Goal: Information Seeking & Learning: Find specific fact

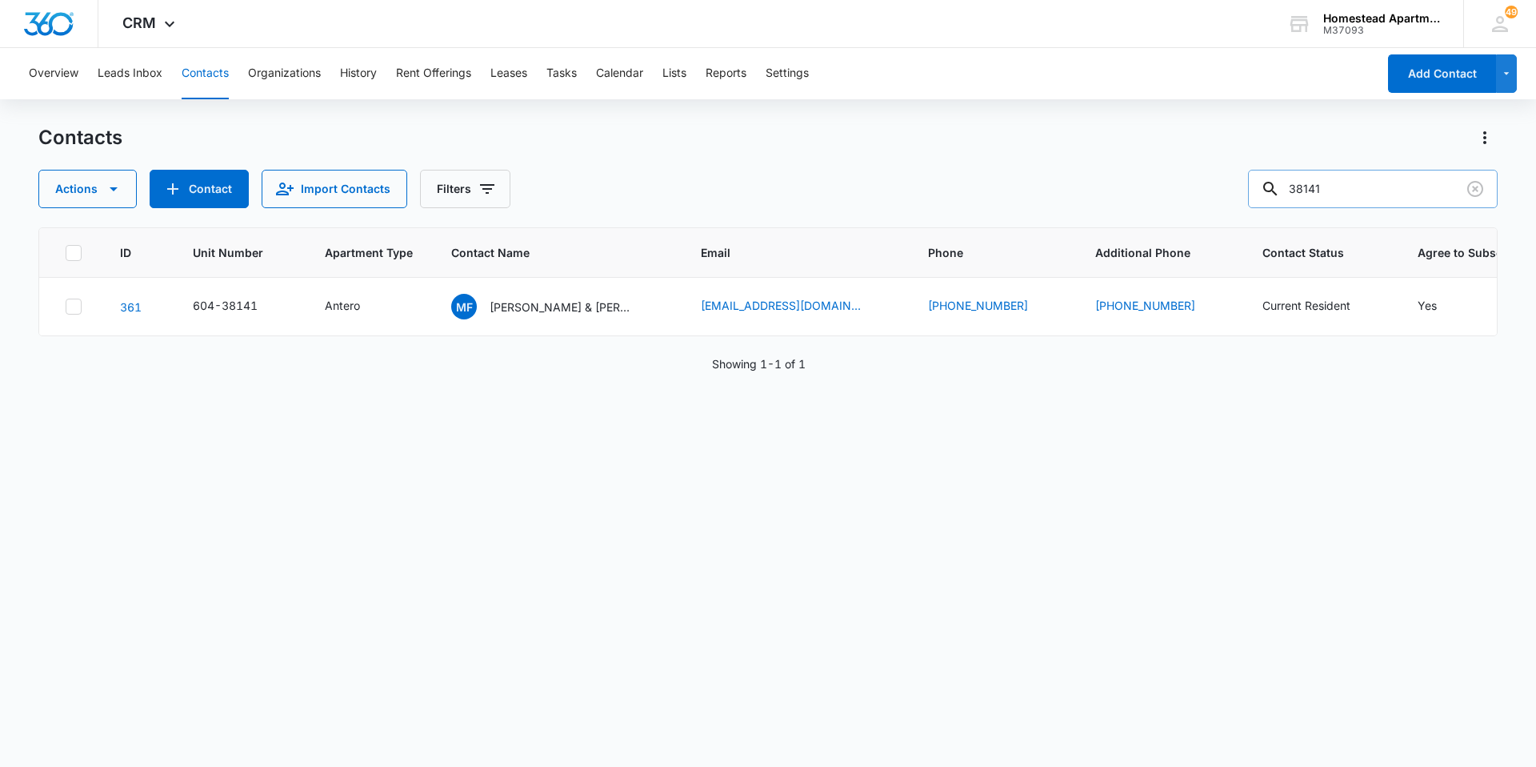
click at [1362, 189] on input "38141" at bounding box center [1373, 189] width 250 height 38
type input "38163"
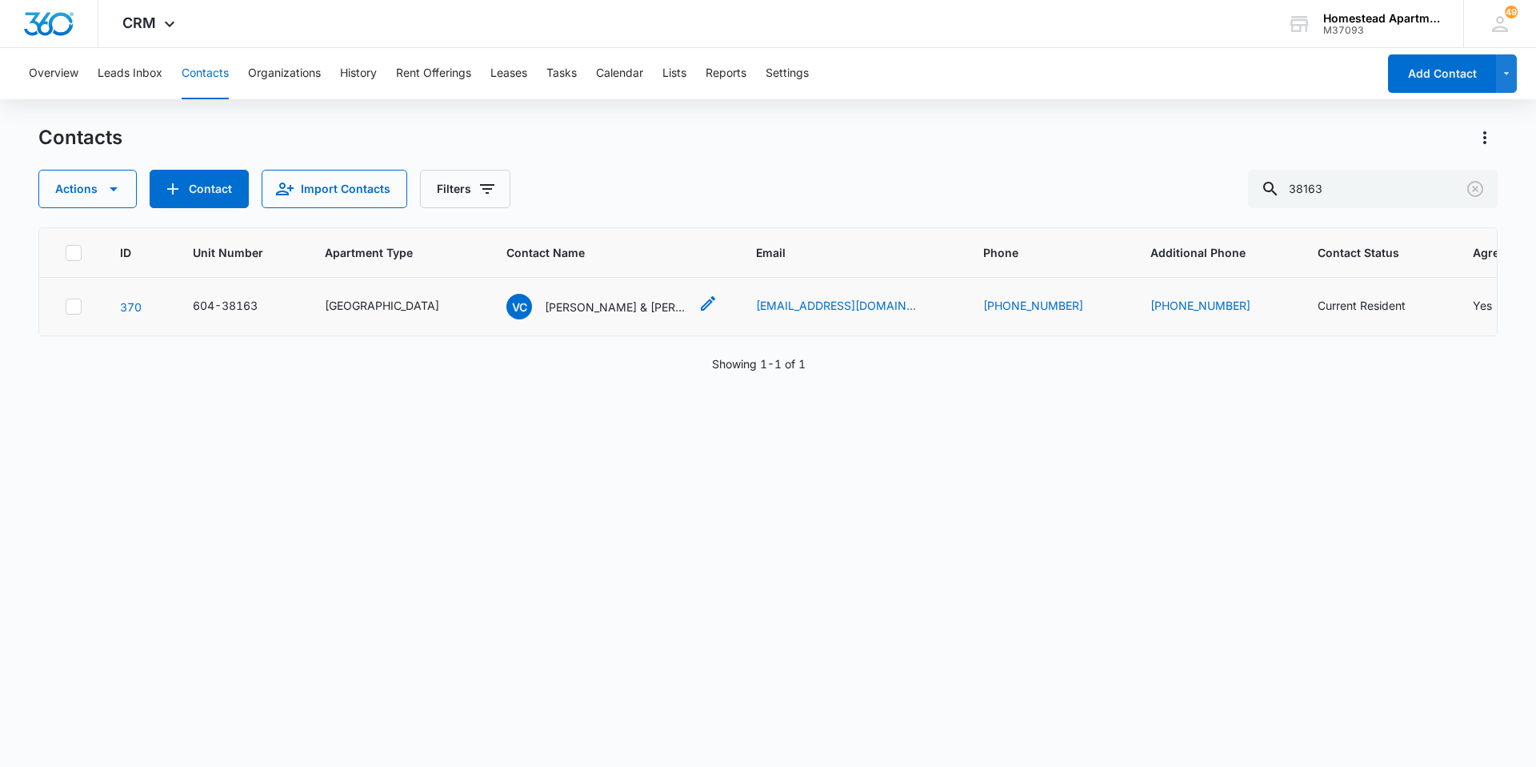
click at [545, 302] on p "[PERSON_NAME] & [PERSON_NAME]" at bounding box center [617, 306] width 144 height 17
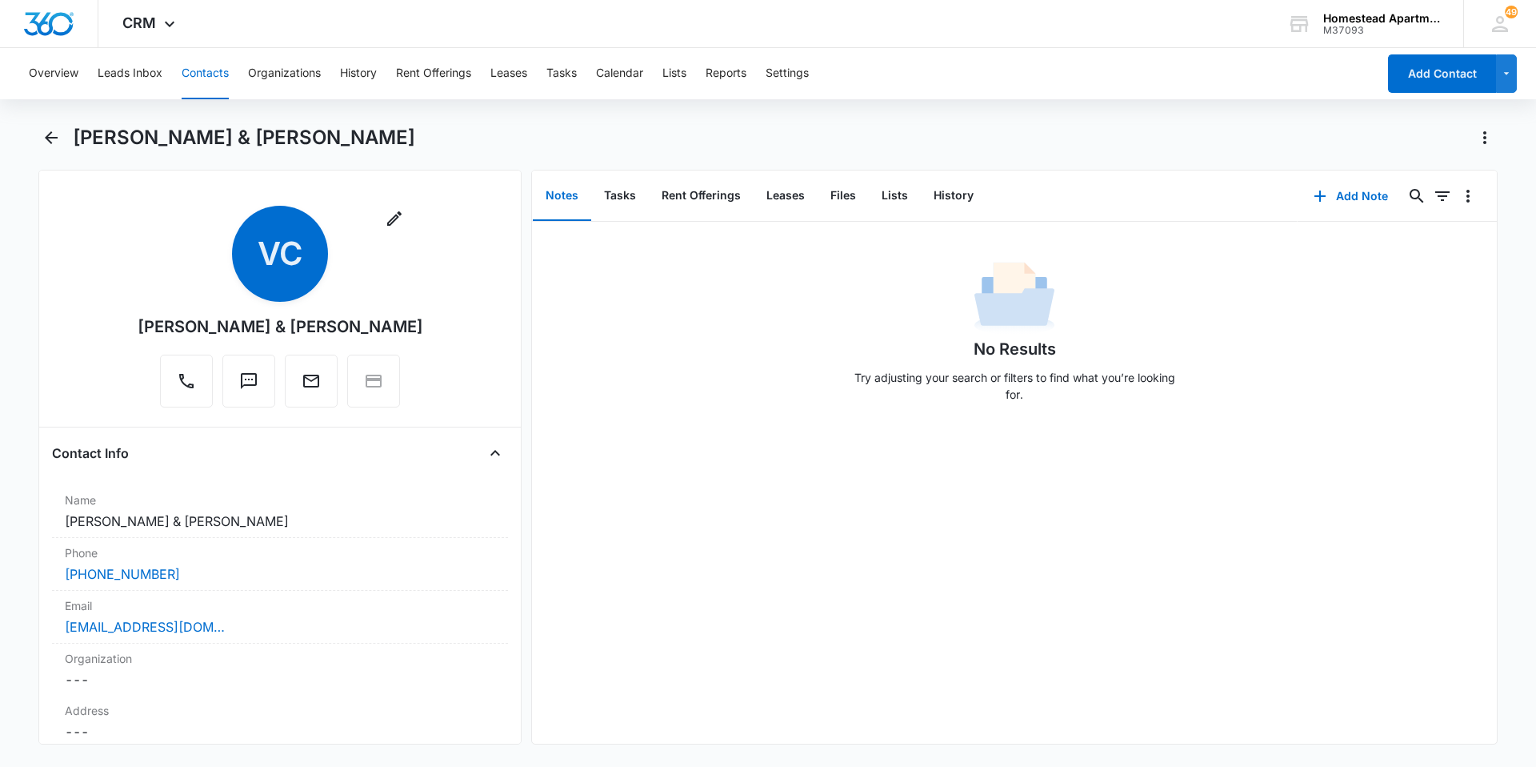
drag, startPoint x: 148, startPoint y: 325, endPoint x: 417, endPoint y: 342, distance: 269.4
click at [417, 342] on div "Remove VC Vanessa Cortez & Juan Sandoval" at bounding box center [280, 310] width 456 height 208
drag, startPoint x: 417, startPoint y: 342, endPoint x: 311, endPoint y: 325, distance: 107.0
copy div "[PERSON_NAME] & [PERSON_NAME]"
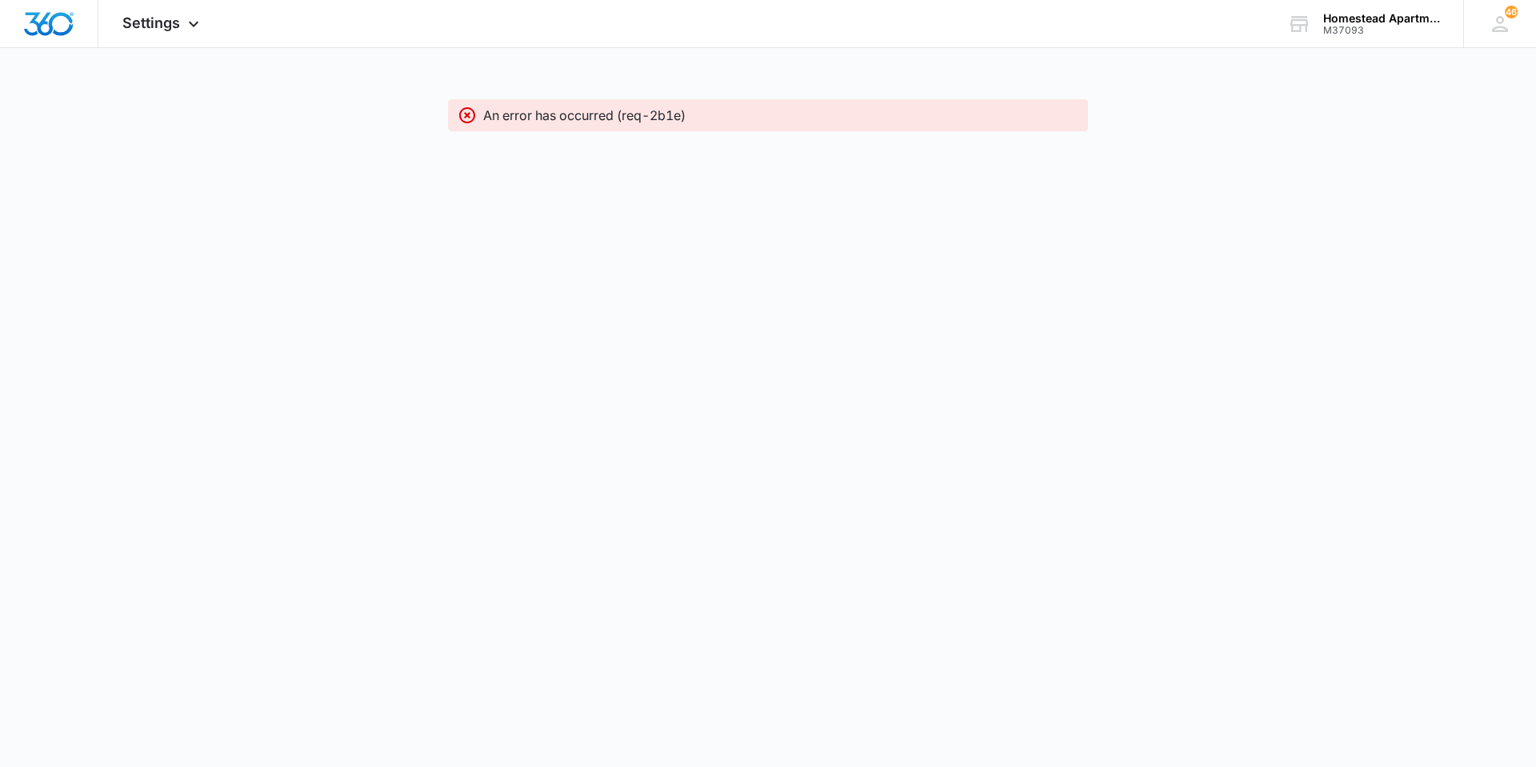
drag, startPoint x: 45, startPoint y: 30, endPoint x: 54, endPoint y: 50, distance: 21.9
click at [45, 30] on img "Dashboard" at bounding box center [48, 24] width 51 height 24
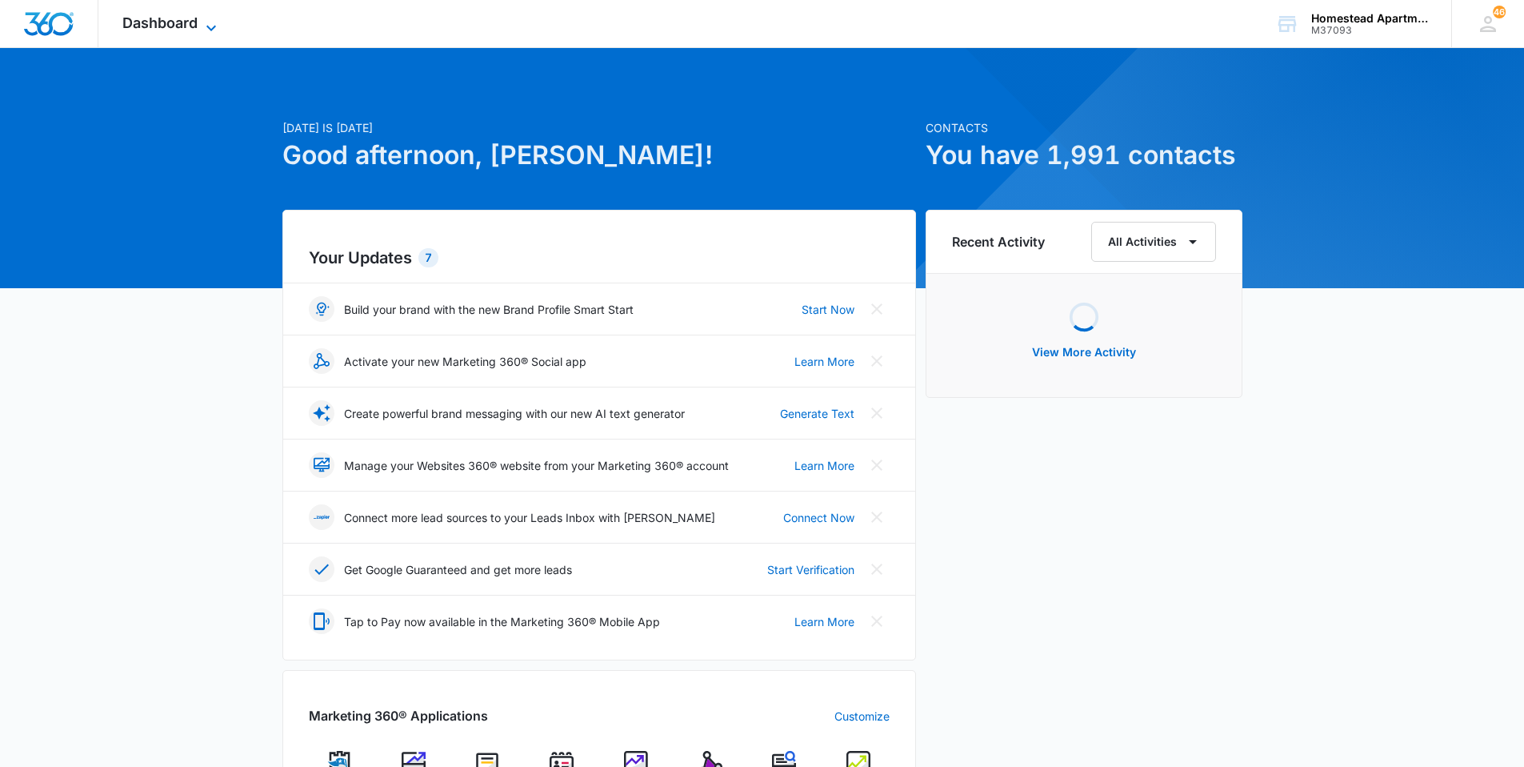
click at [205, 24] on icon at bounding box center [211, 27] width 19 height 19
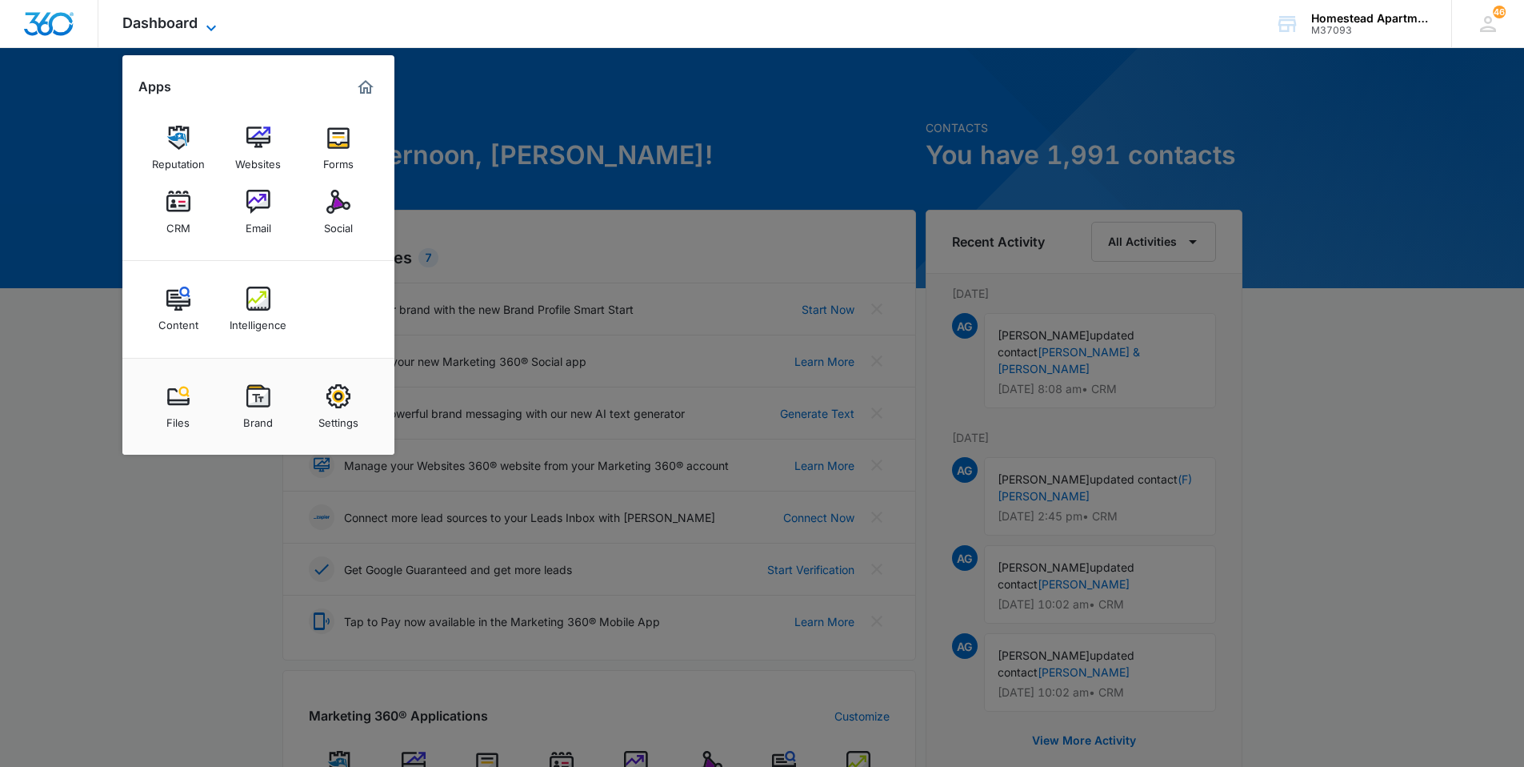
click at [205, 24] on icon at bounding box center [211, 27] width 19 height 19
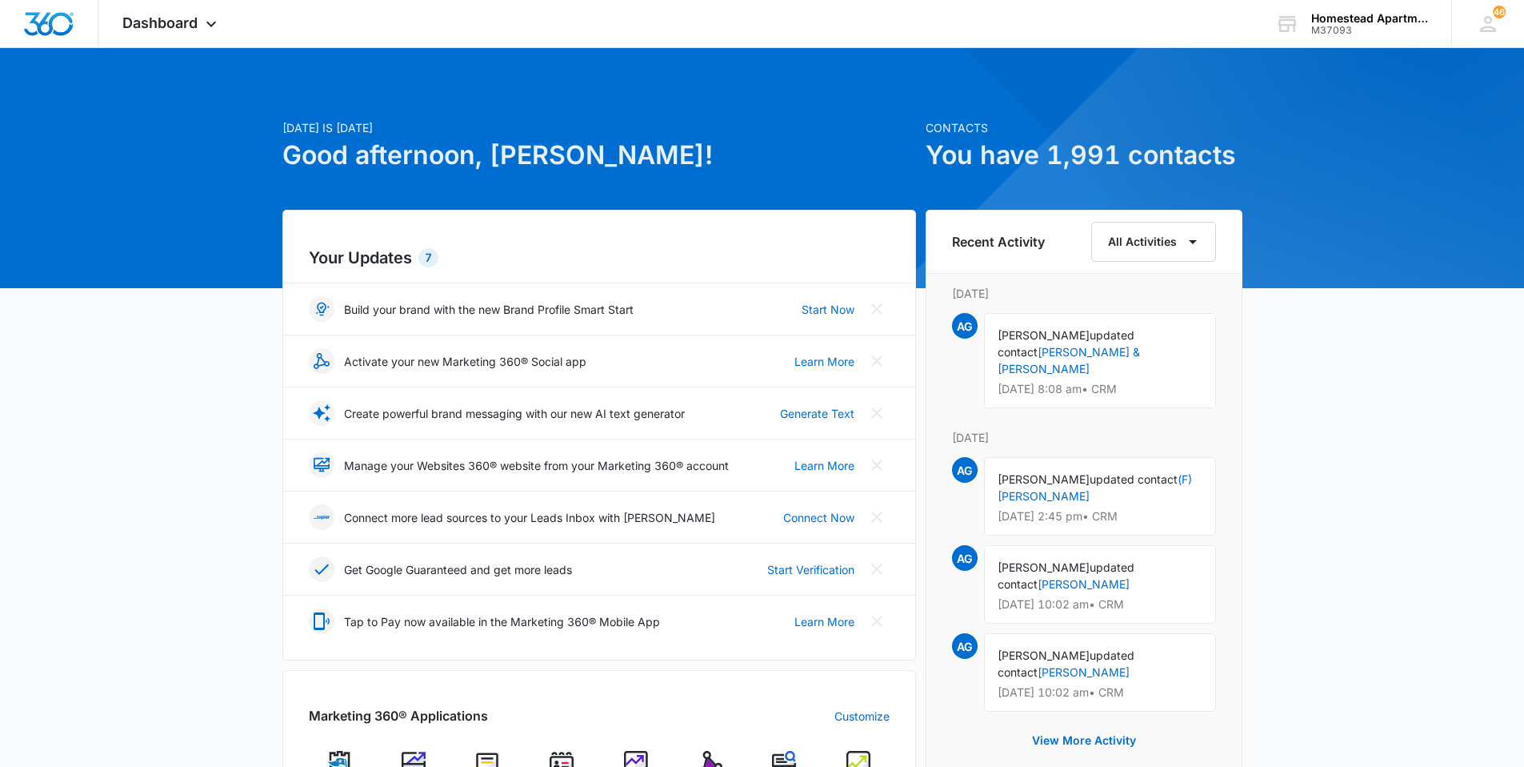
click at [116, 423] on div "[DATE] is [DATE] Good afternoon, [PERSON_NAME]! Contacts You have 1,991 contact…" at bounding box center [762, 704] width 1524 height 1272
click at [178, 10] on div "Dashboard Apps Reputation Websites Forms CRM Email Social Content Intelligence …" at bounding box center [171, 23] width 146 height 47
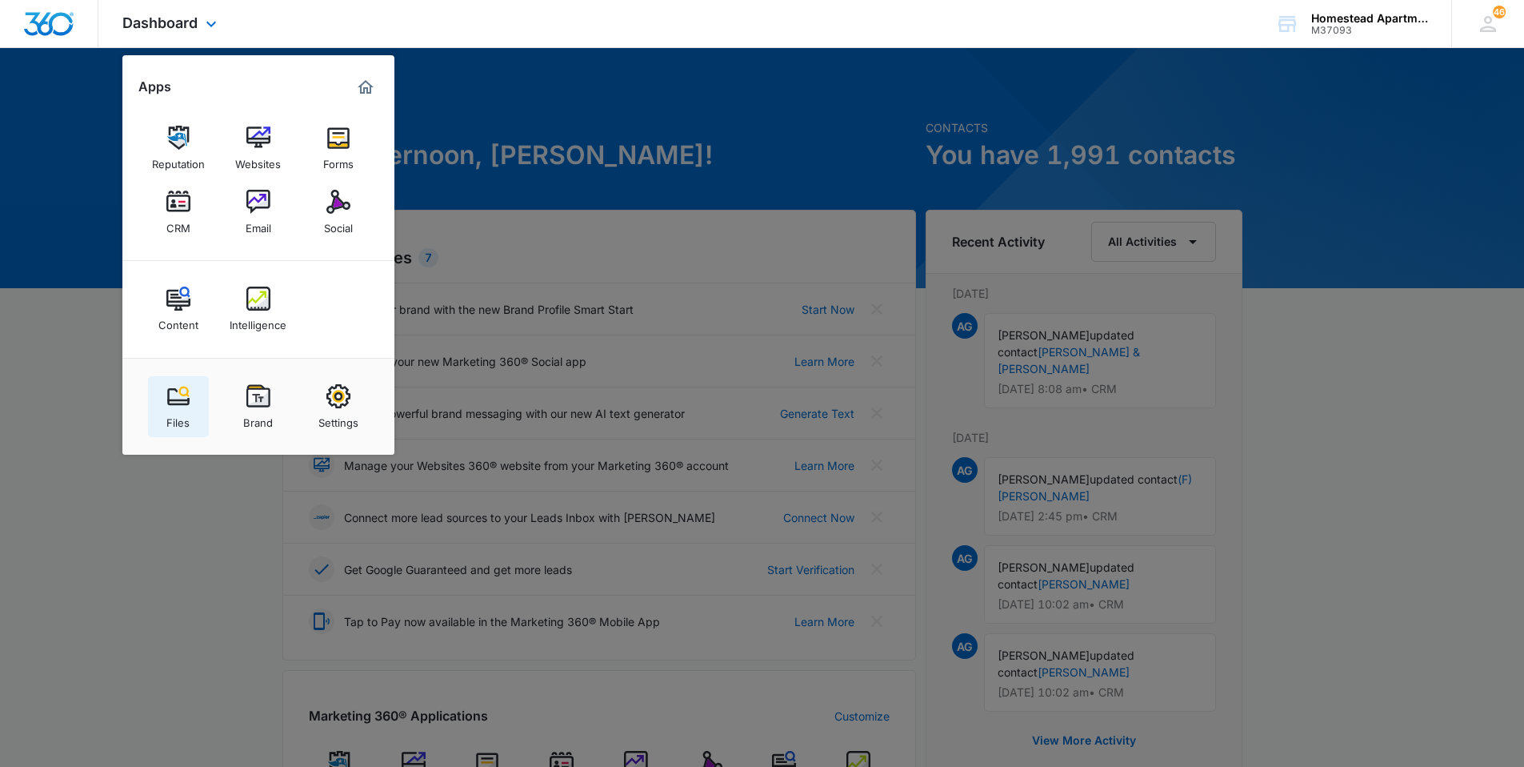
click at [178, 418] on div "Files" at bounding box center [177, 418] width 23 height 21
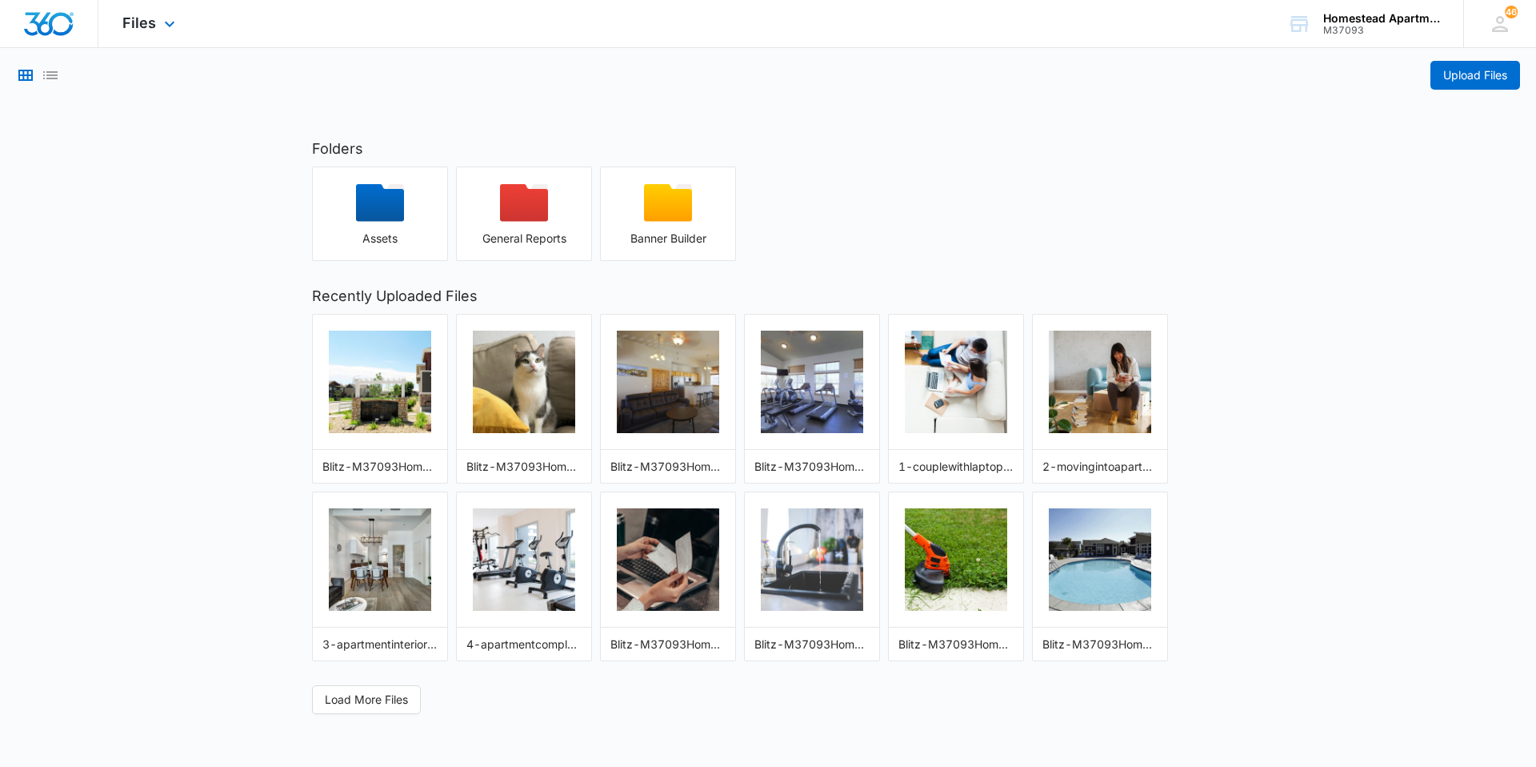
click at [57, 28] on img "Dashboard" at bounding box center [48, 24] width 51 height 24
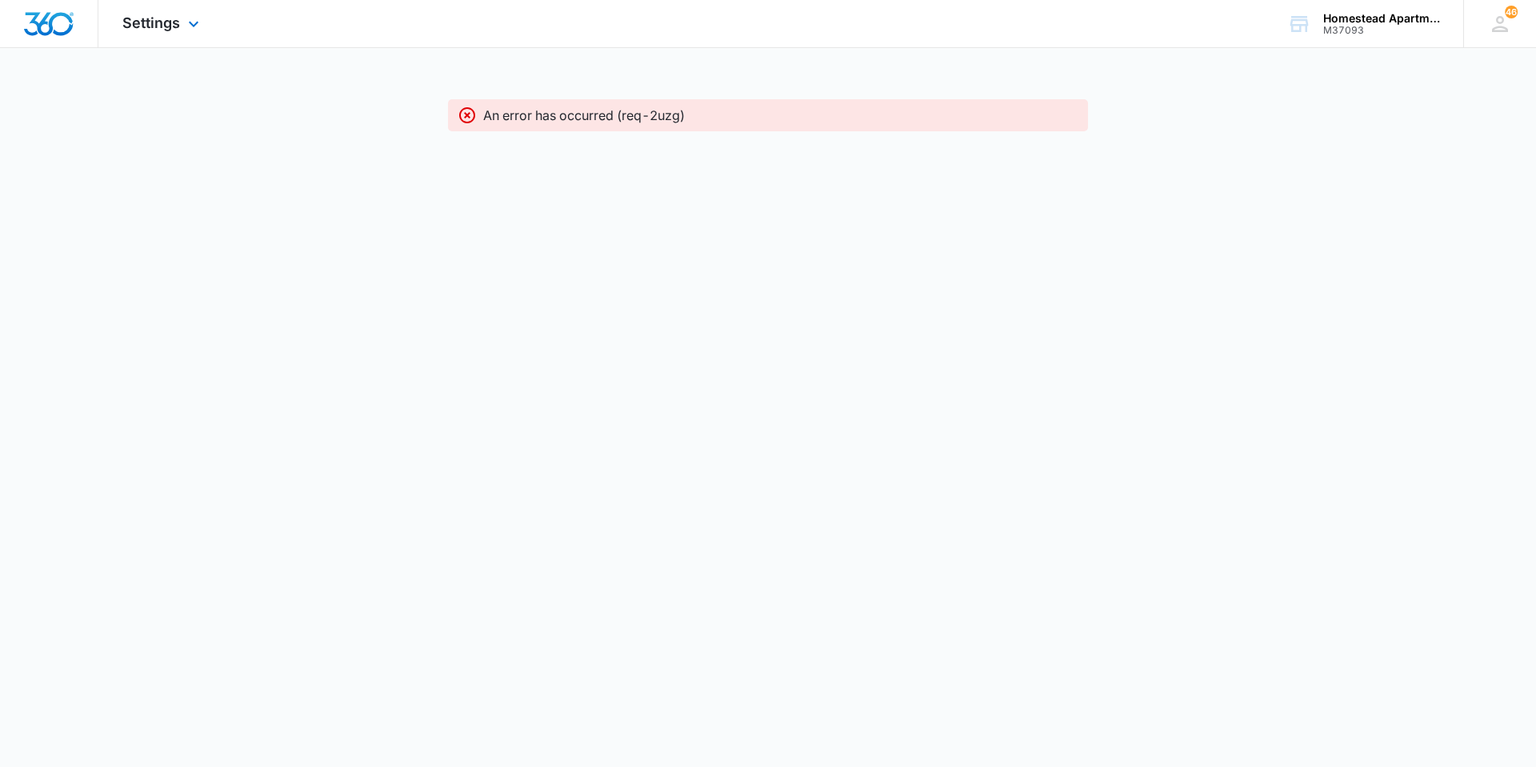
drag, startPoint x: 60, startPoint y: 12, endPoint x: 68, endPoint y: 18, distance: 9.8
click at [60, 12] on img "Dashboard" at bounding box center [48, 24] width 51 height 24
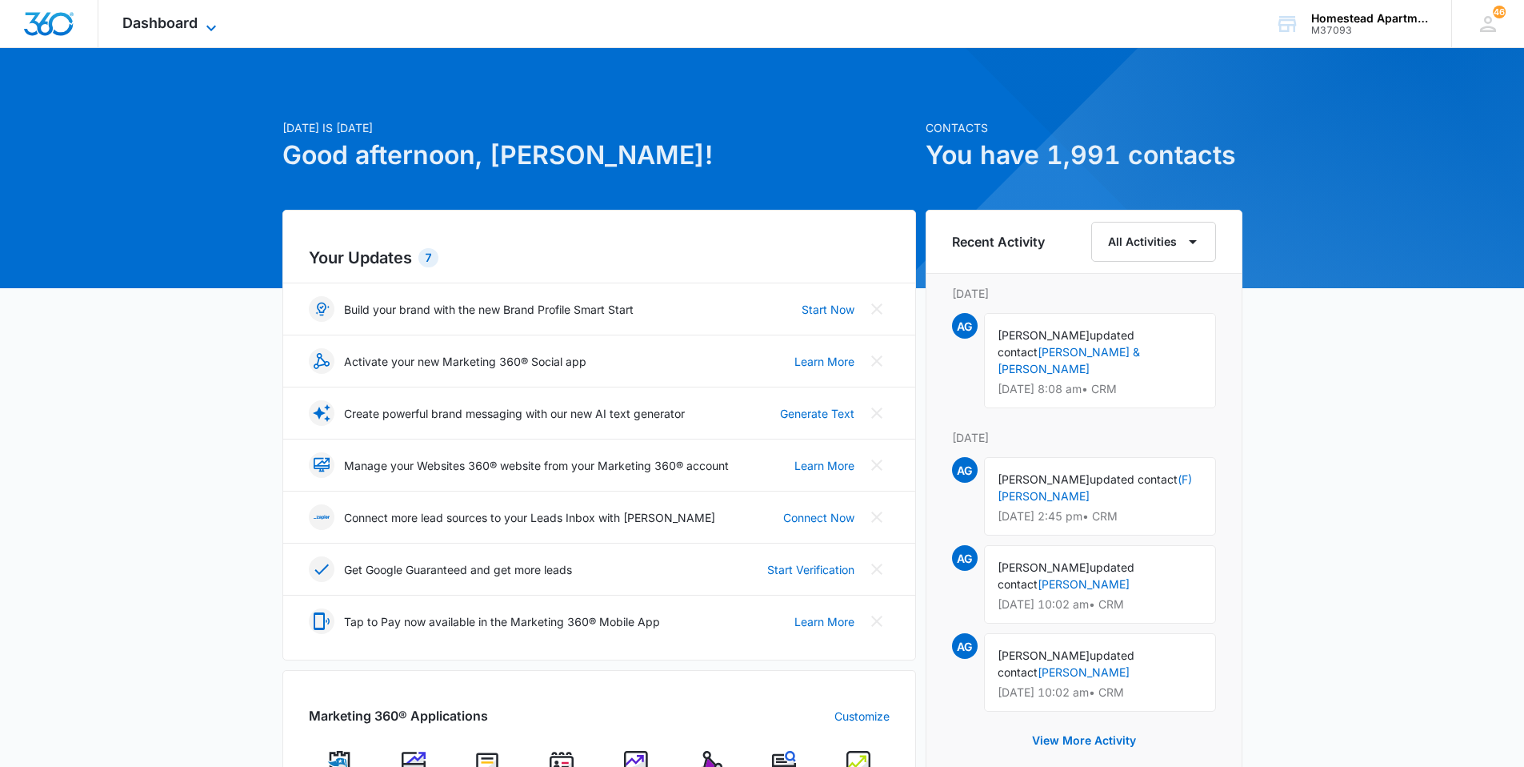
click at [163, 30] on span "Dashboard" at bounding box center [159, 22] width 75 height 17
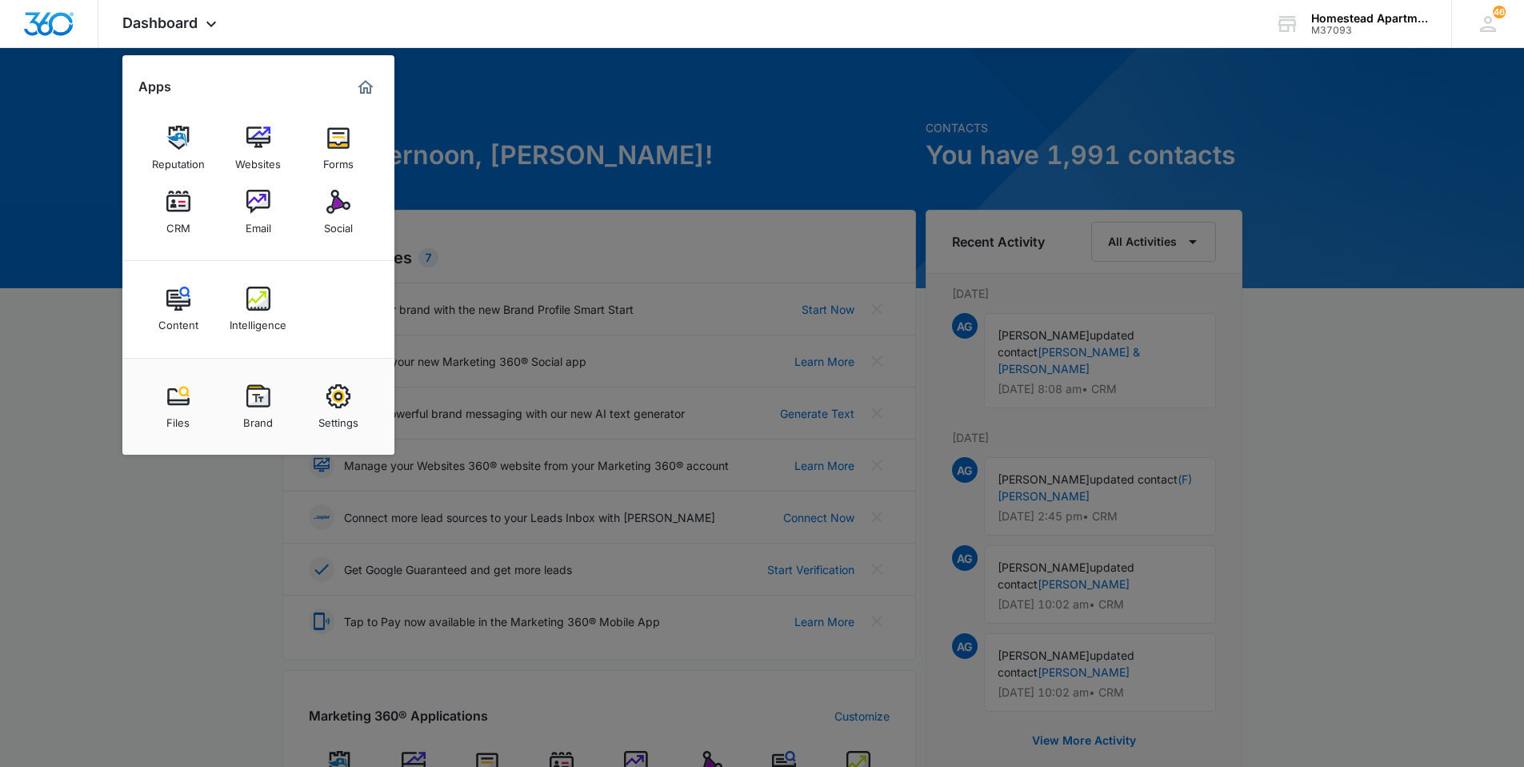
click at [105, 400] on div at bounding box center [762, 383] width 1524 height 767
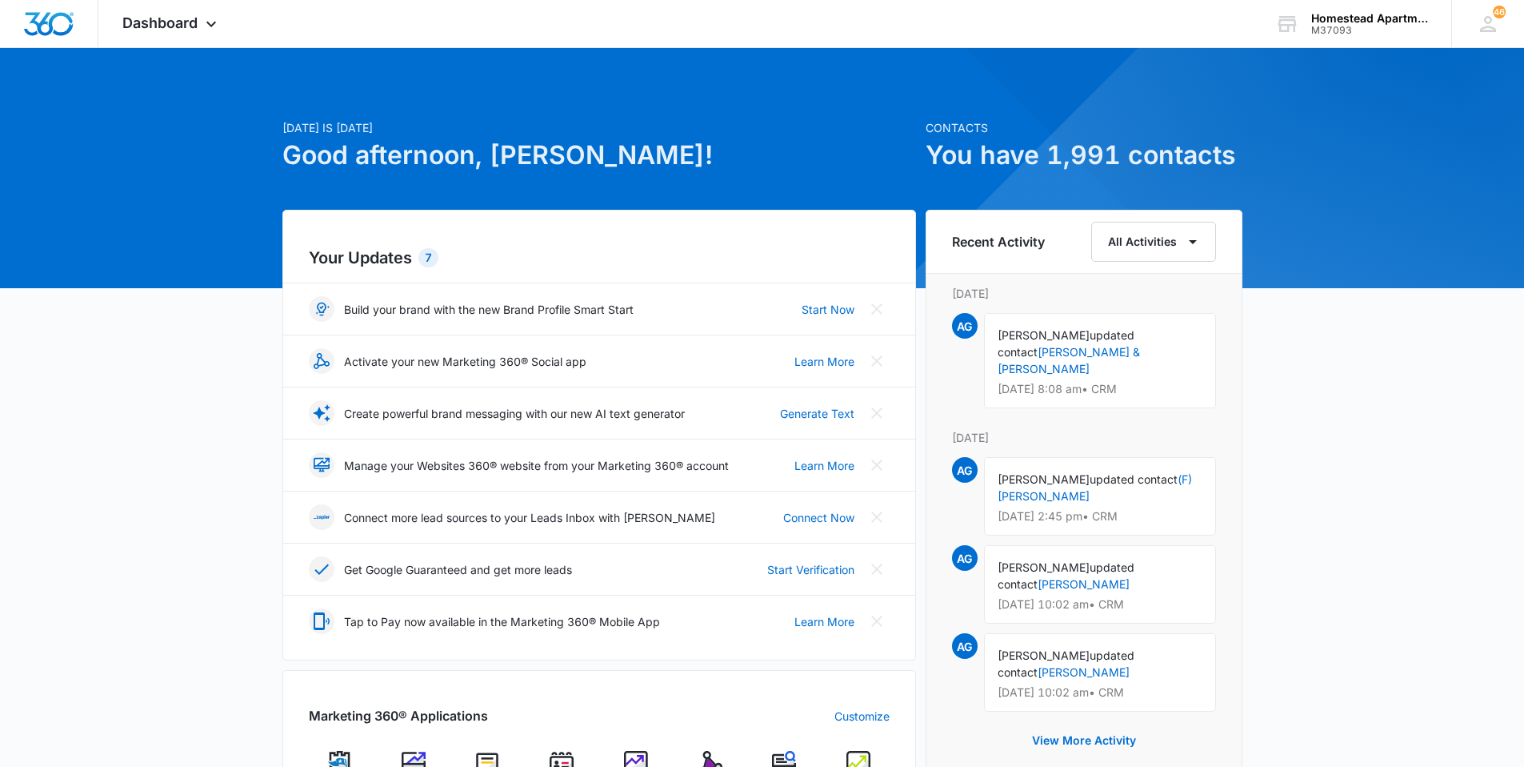
drag, startPoint x: 57, startPoint y: 25, endPoint x: 56, endPoint y: 57, distance: 32.0
click at [57, 25] on img "Dashboard" at bounding box center [48, 24] width 51 height 24
click at [146, 26] on span "Dashboard" at bounding box center [159, 22] width 75 height 17
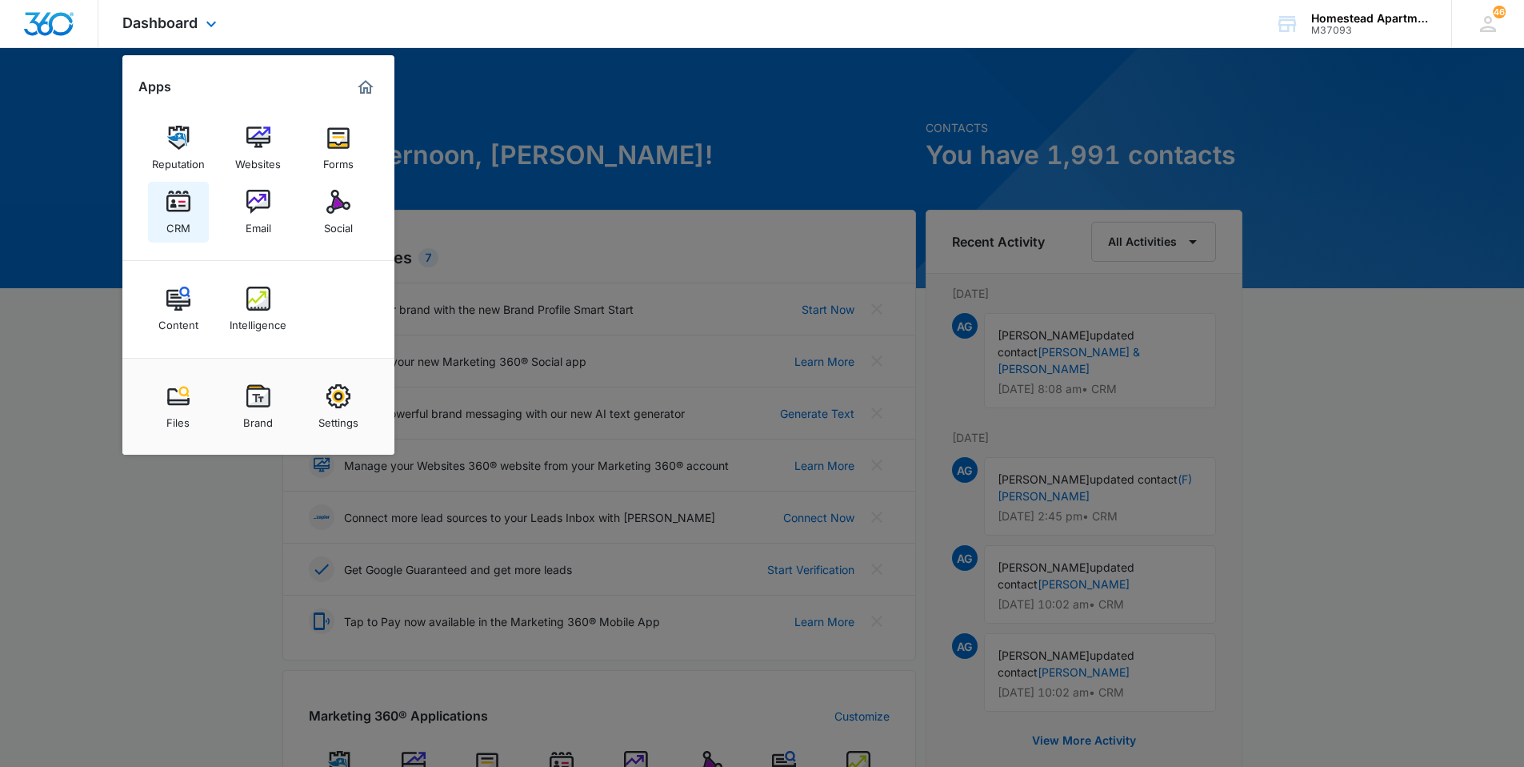
click at [173, 221] on div "CRM" at bounding box center [178, 224] width 24 height 21
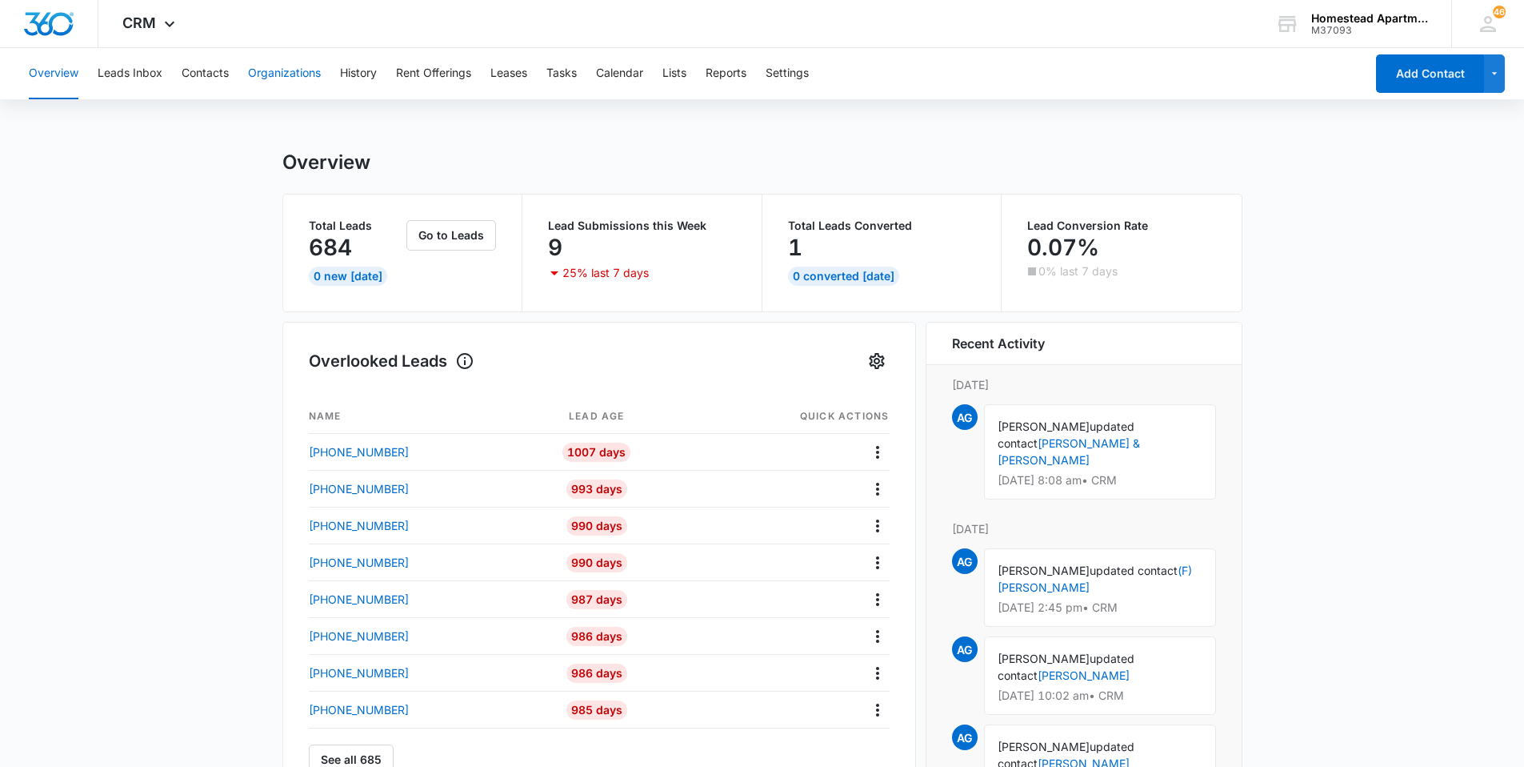
click at [255, 69] on button "Organizations" at bounding box center [284, 73] width 73 height 51
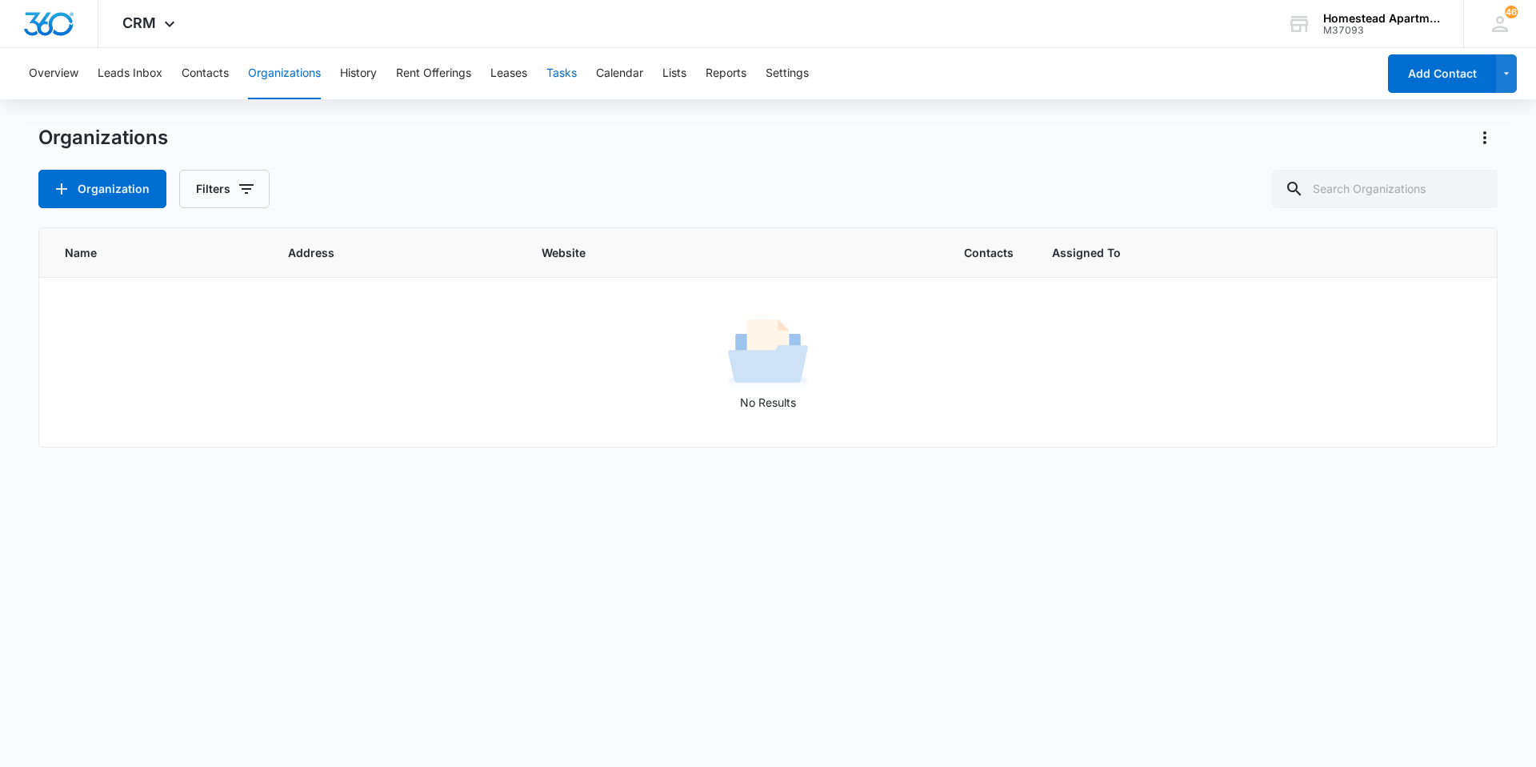
click at [558, 78] on button "Tasks" at bounding box center [562, 73] width 30 height 51
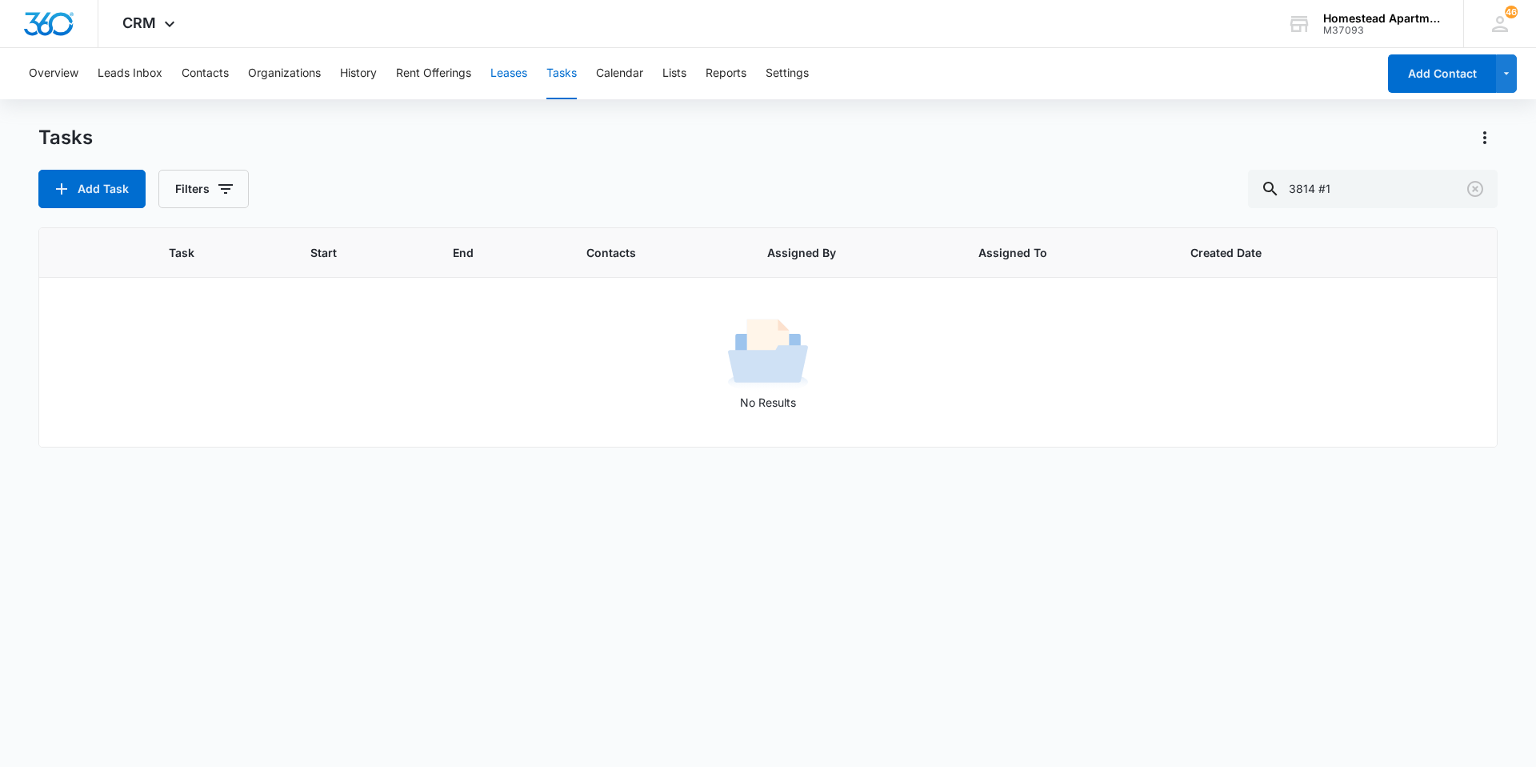
click at [527, 74] on button "Leases" at bounding box center [509, 73] width 37 height 51
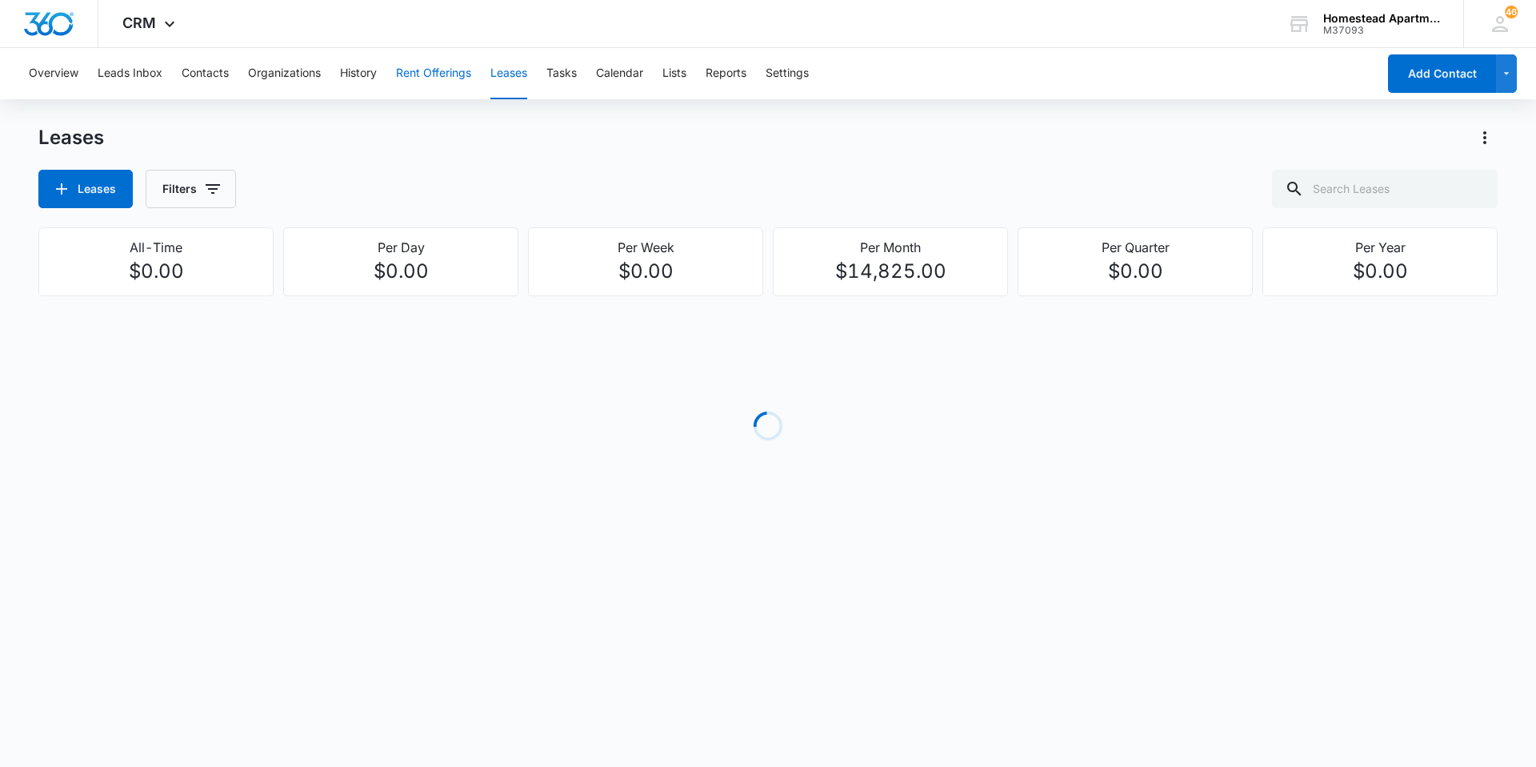
click at [426, 76] on button "Rent Offerings" at bounding box center [433, 73] width 75 height 51
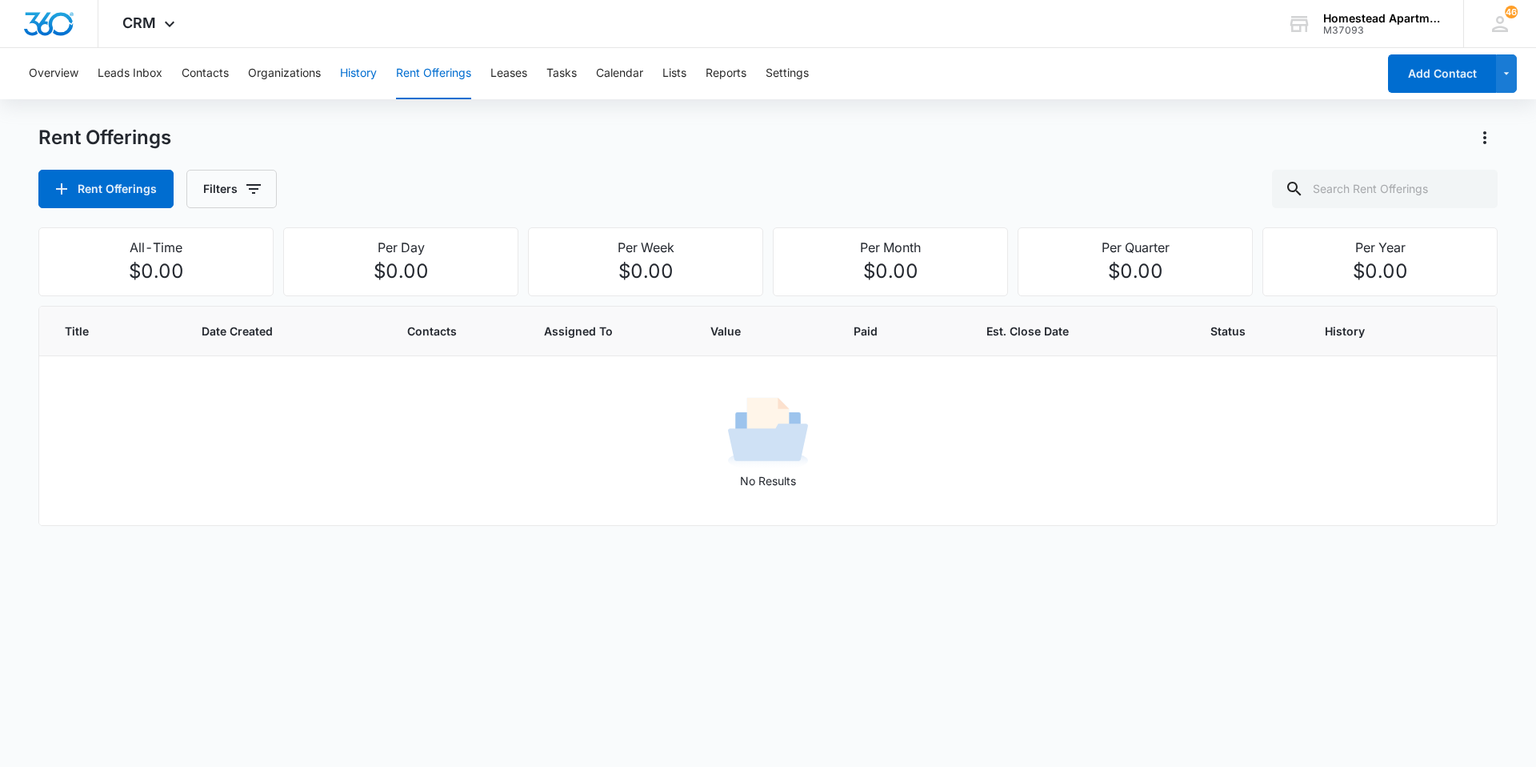
click at [344, 73] on button "History" at bounding box center [358, 73] width 37 height 51
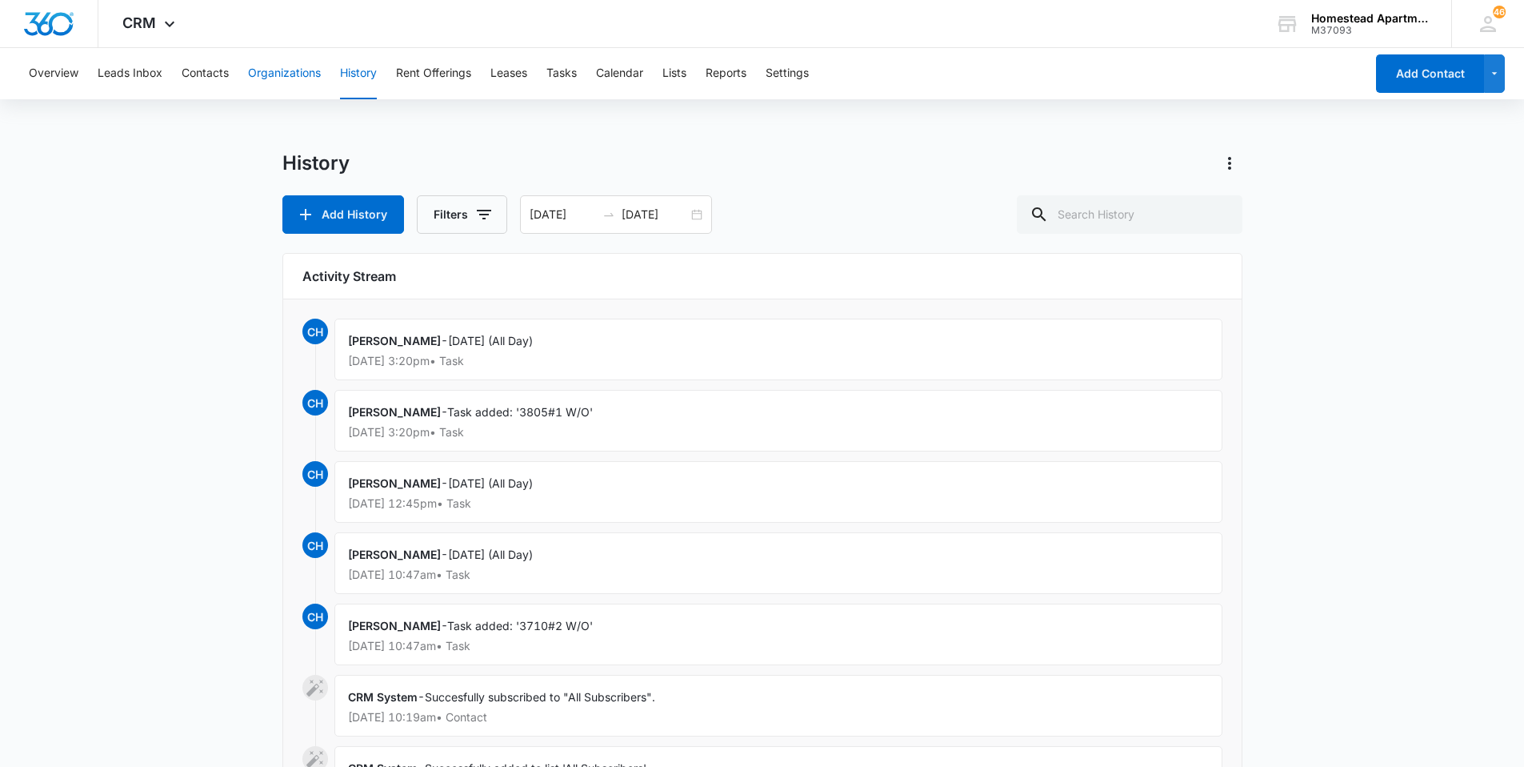
click at [282, 79] on button "Organizations" at bounding box center [284, 73] width 73 height 51
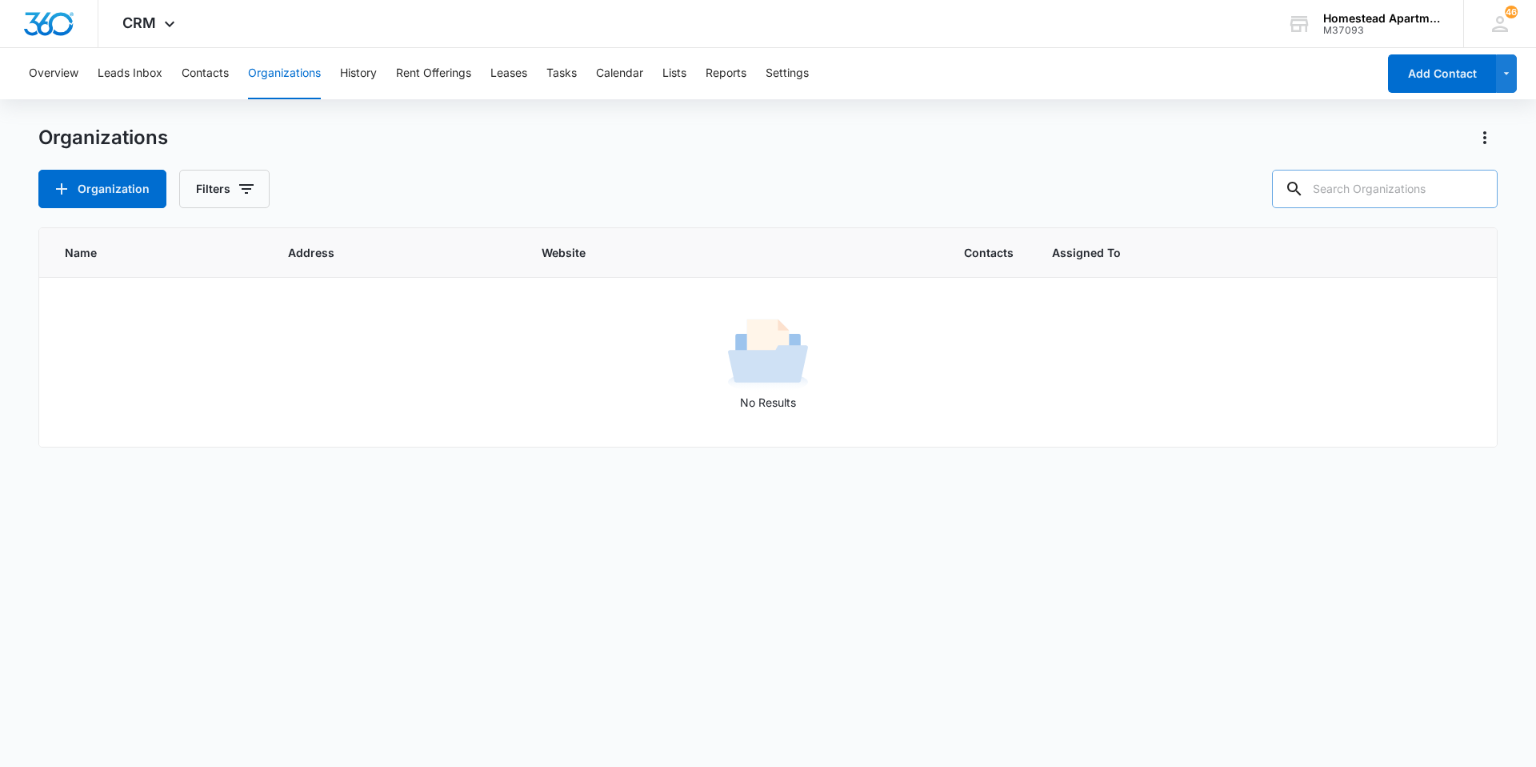
click at [1368, 202] on input "text" at bounding box center [1385, 189] width 226 height 38
click at [202, 67] on button "Contacts" at bounding box center [205, 73] width 47 height 51
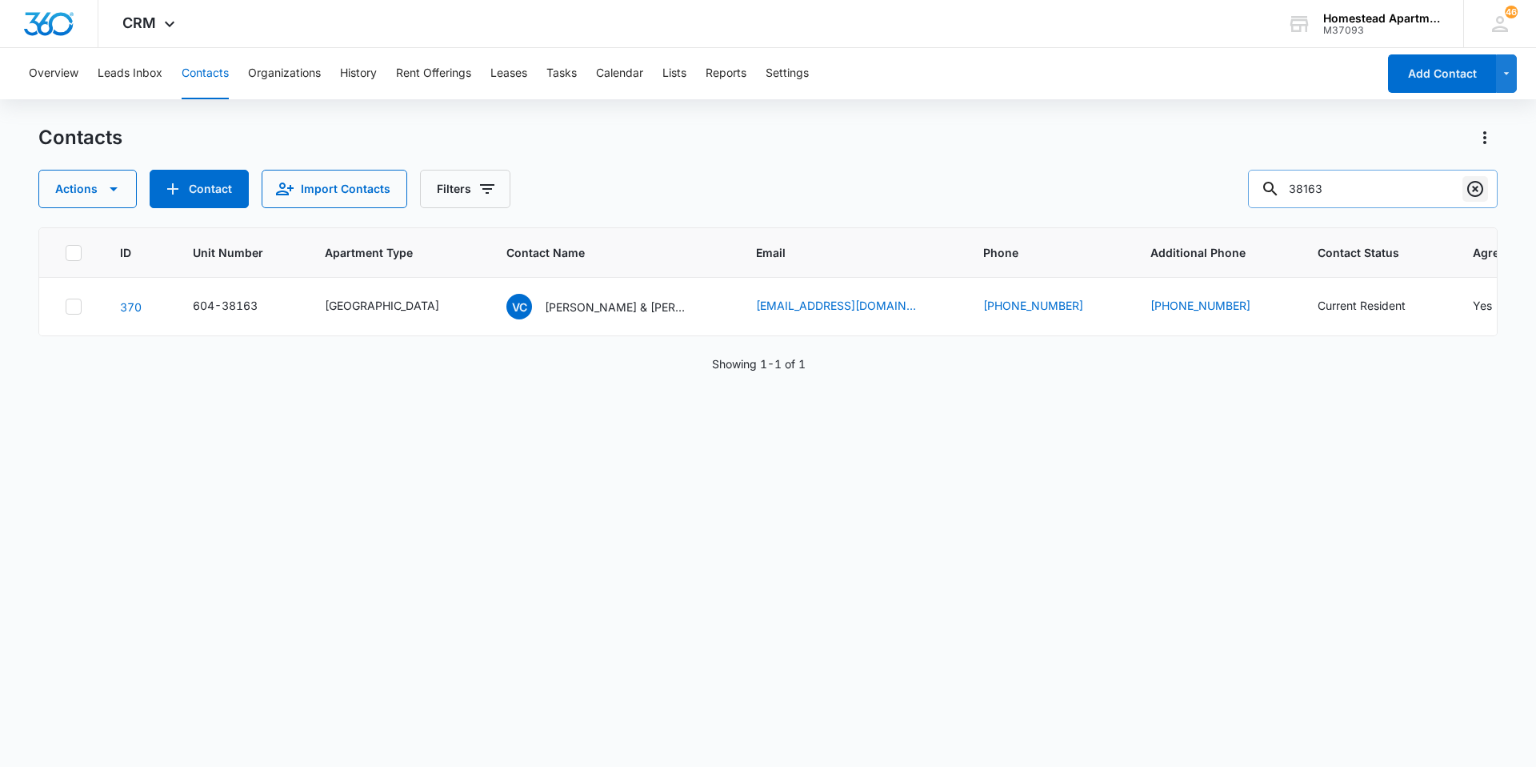
click at [1471, 188] on icon "Clear" at bounding box center [1475, 188] width 19 height 19
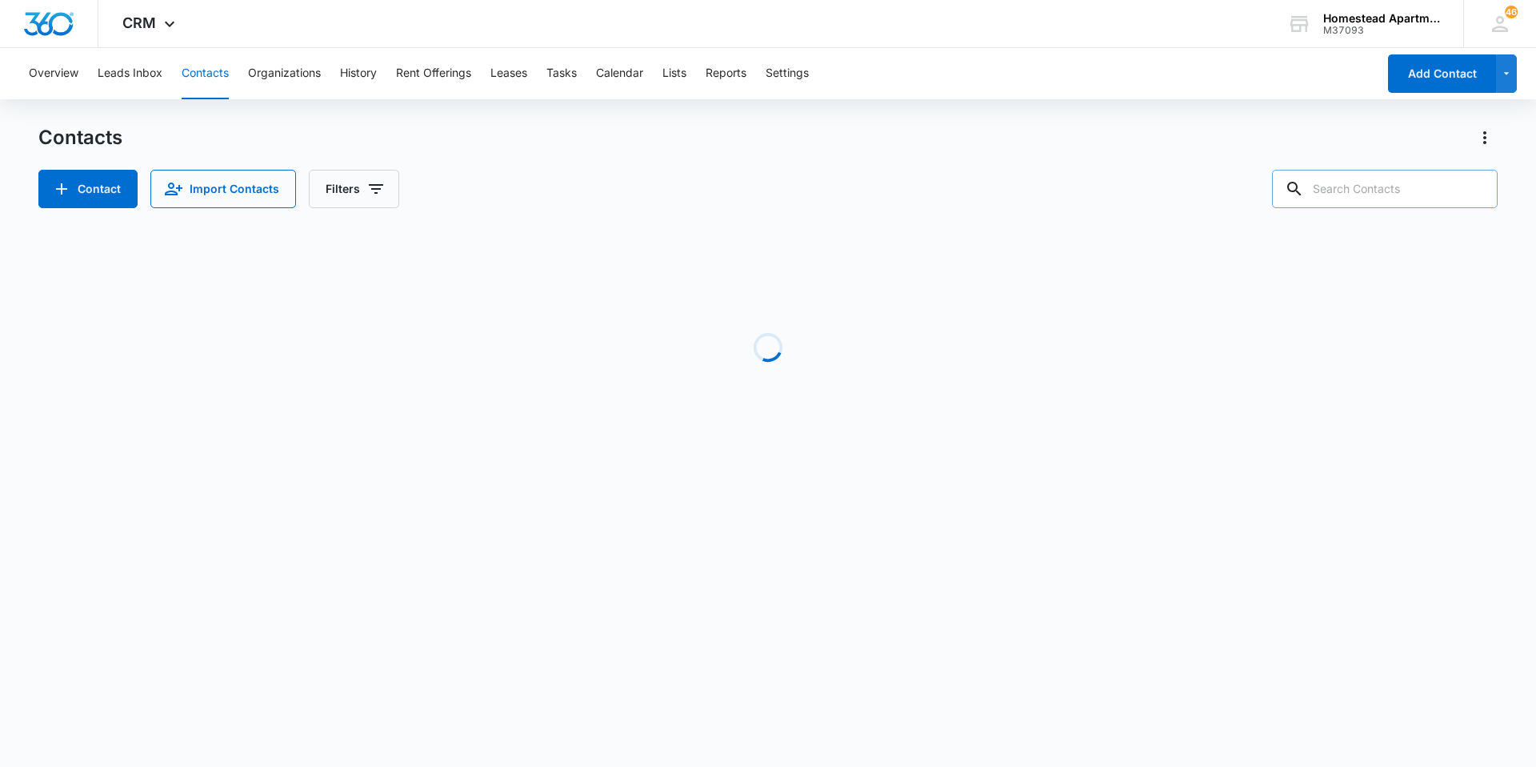
click at [1396, 194] on input "text" at bounding box center [1385, 189] width 226 height 38
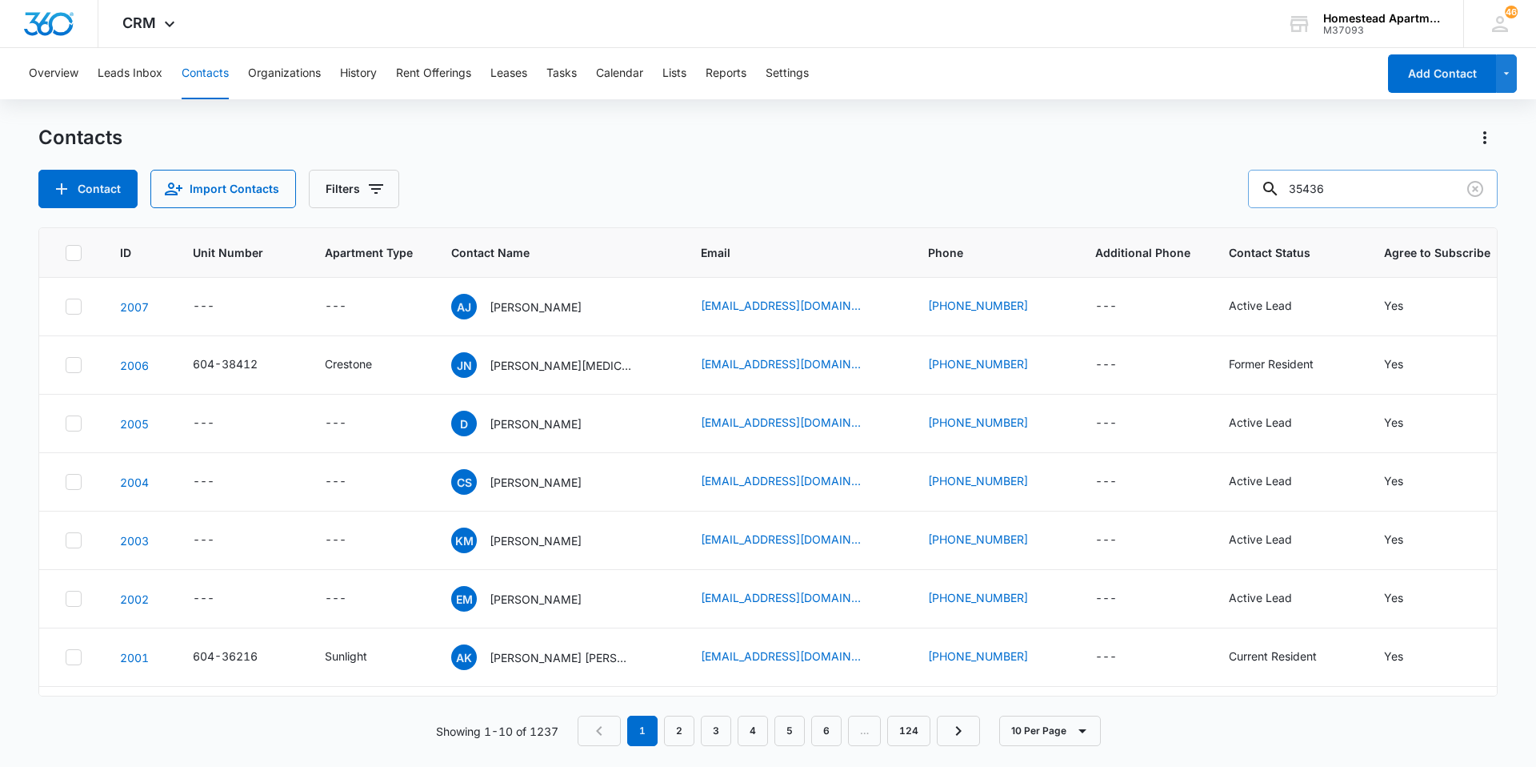
type input "35436"
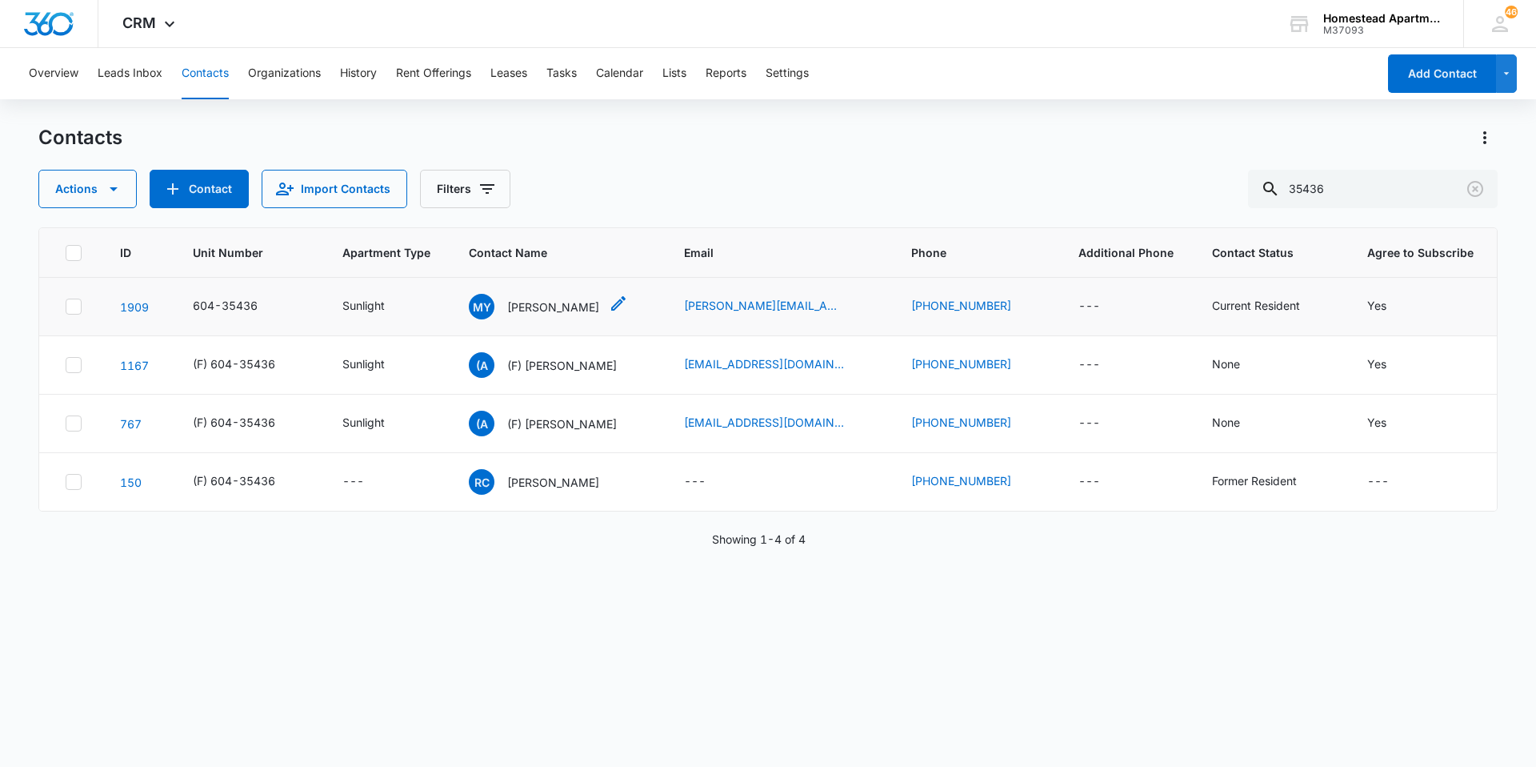
click at [539, 310] on p "[PERSON_NAME]" at bounding box center [553, 306] width 92 height 17
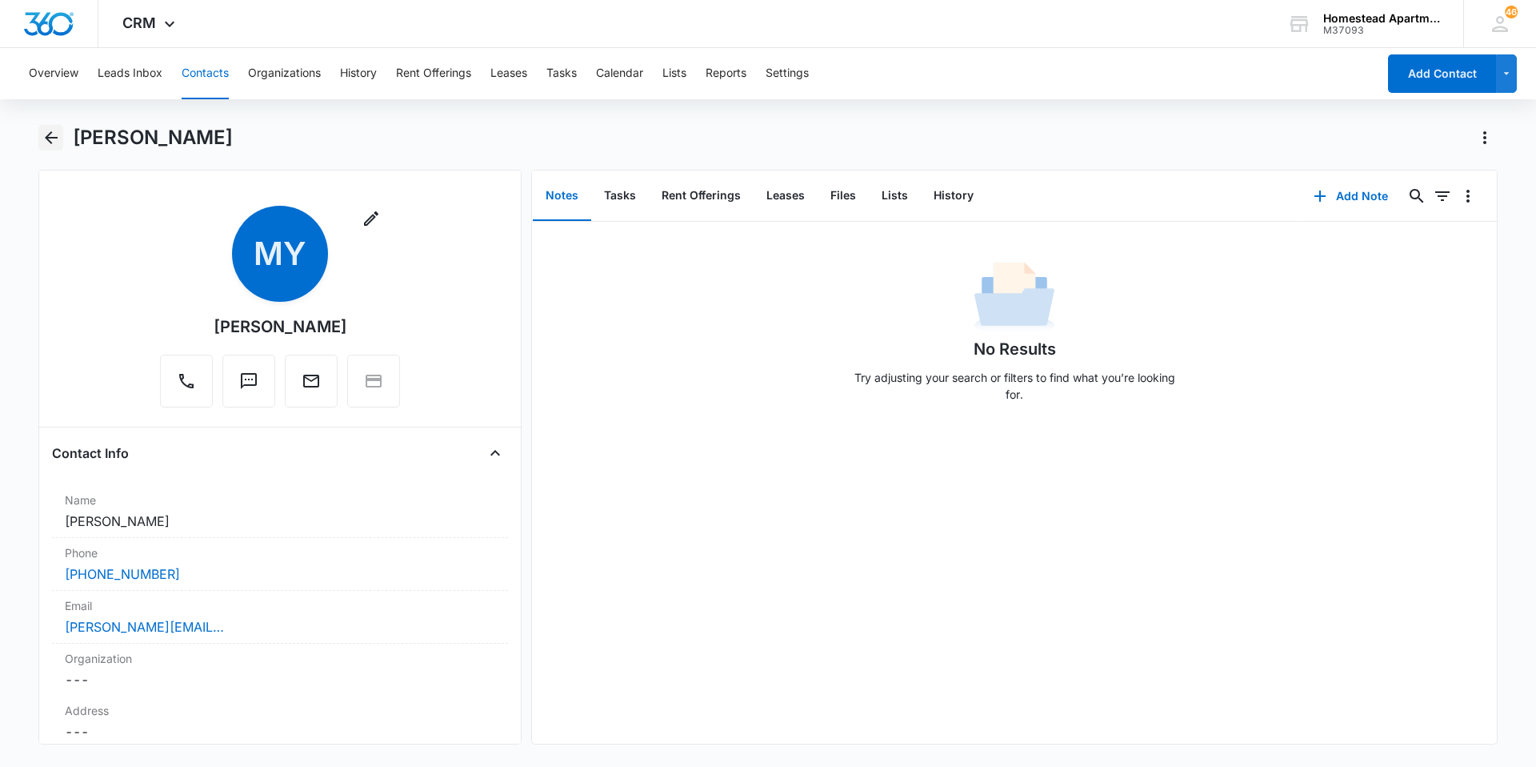
click at [52, 138] on icon "Back" at bounding box center [51, 137] width 13 height 13
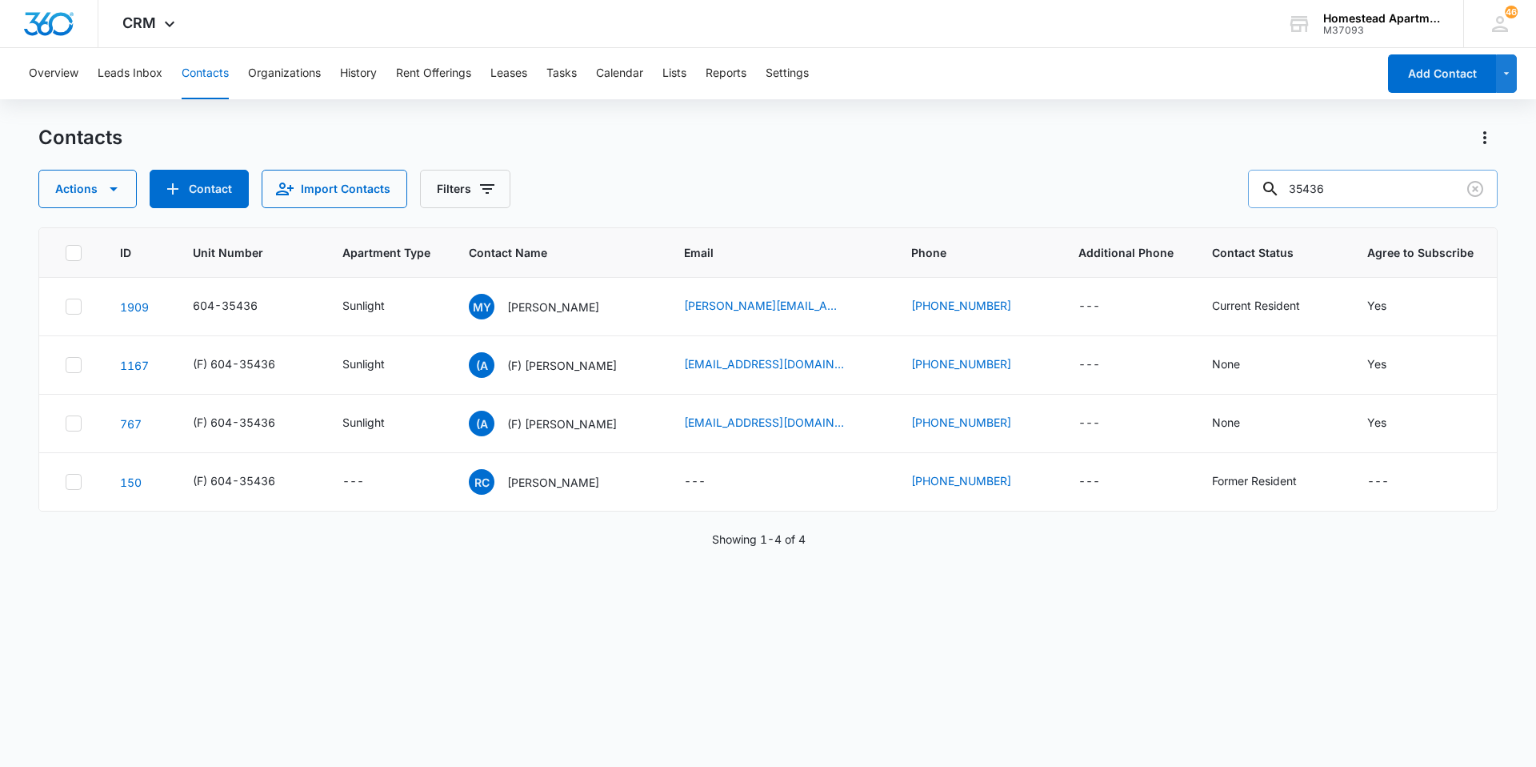
click at [1352, 191] on input "35436" at bounding box center [1373, 189] width 250 height 38
type input "36212"
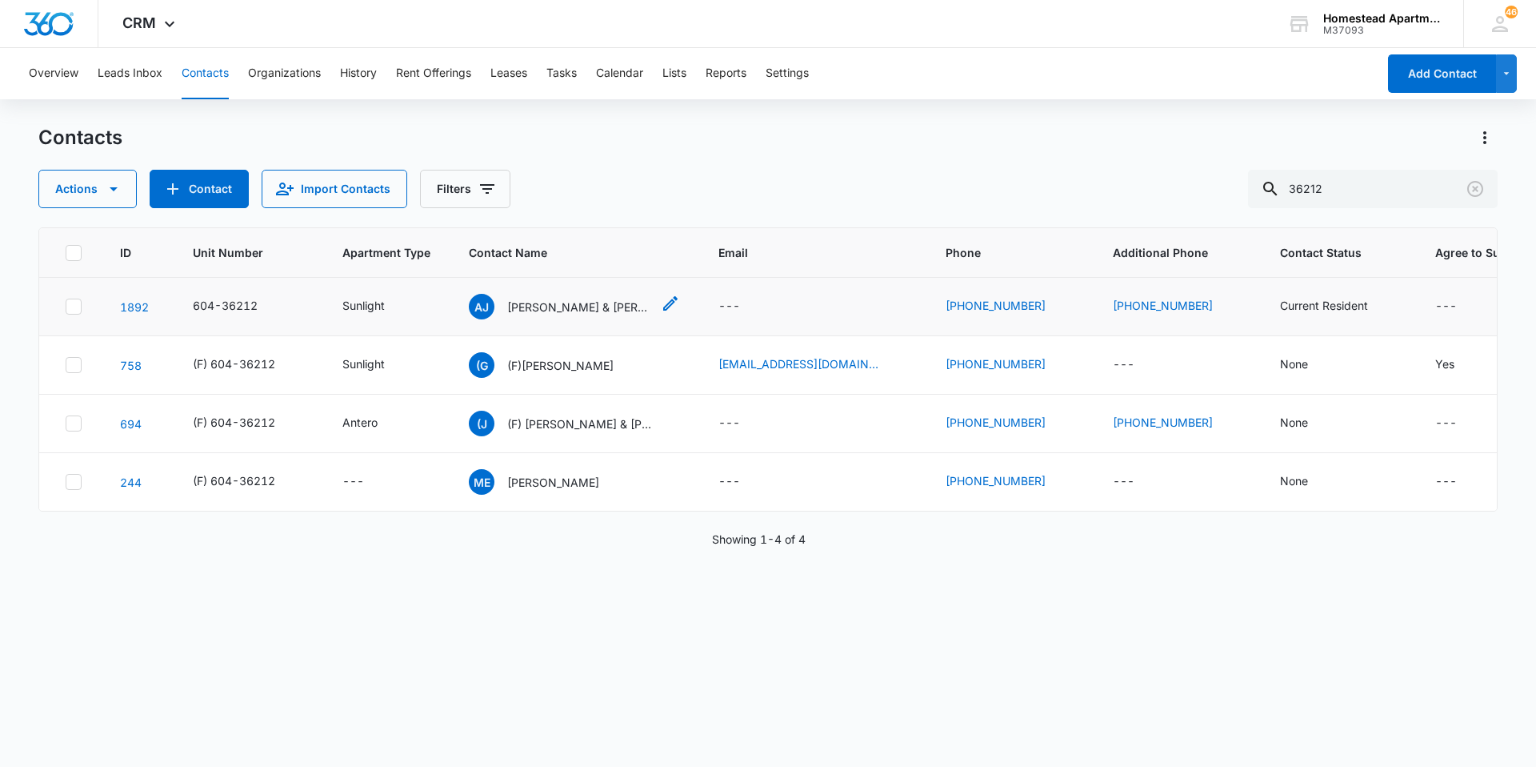
click at [575, 304] on p "[PERSON_NAME] & [PERSON_NAME]" at bounding box center [579, 306] width 144 height 17
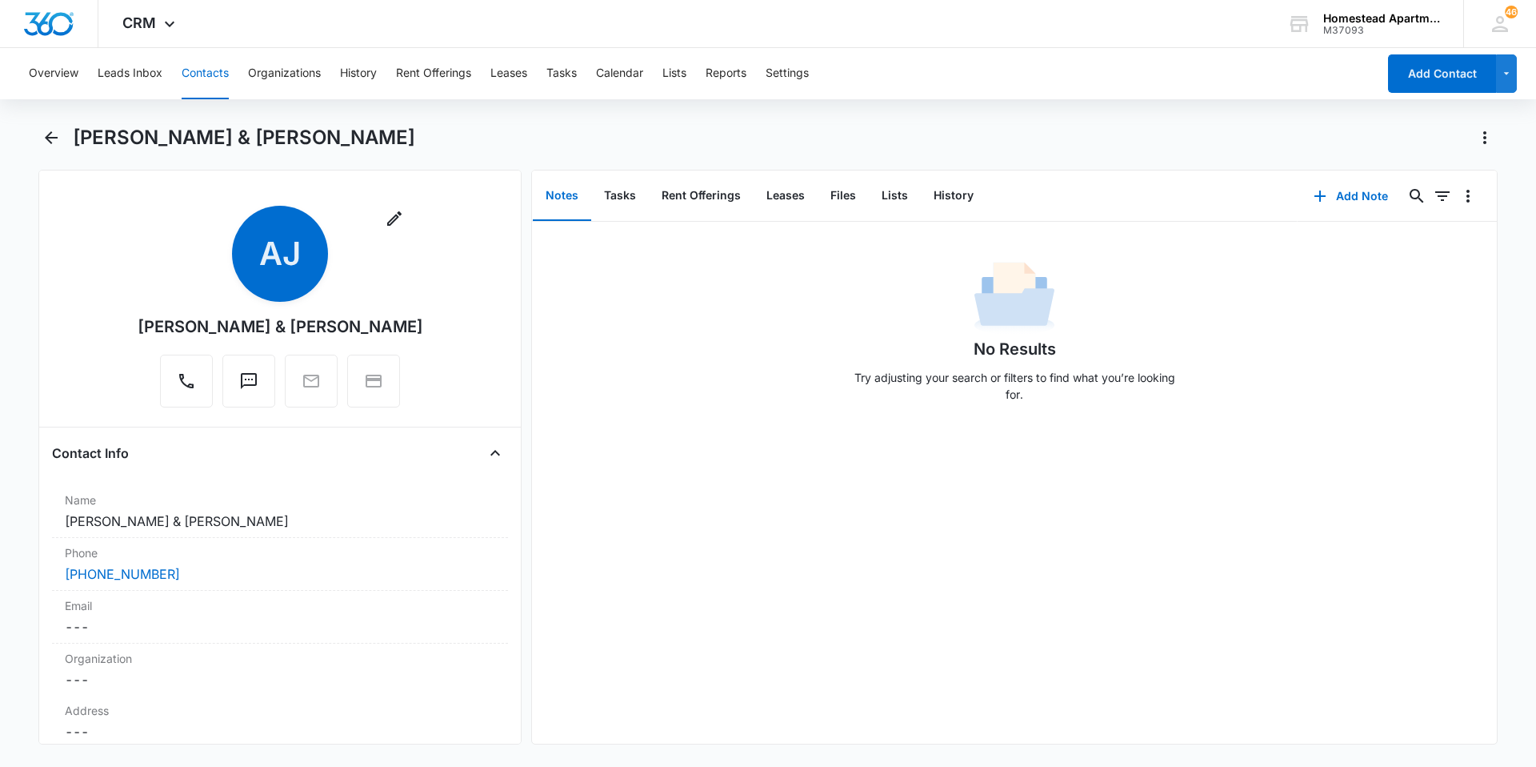
drag, startPoint x: 139, startPoint y: 577, endPoint x: 455, endPoint y: 480, distance: 329.8
click at [455, 480] on div "Contact Info Name Cancel Save Changes [PERSON_NAME] & [PERSON_NAME] Phone Cance…" at bounding box center [280, 601] width 456 height 322
click at [42, 130] on icon "Back" at bounding box center [51, 137] width 19 height 19
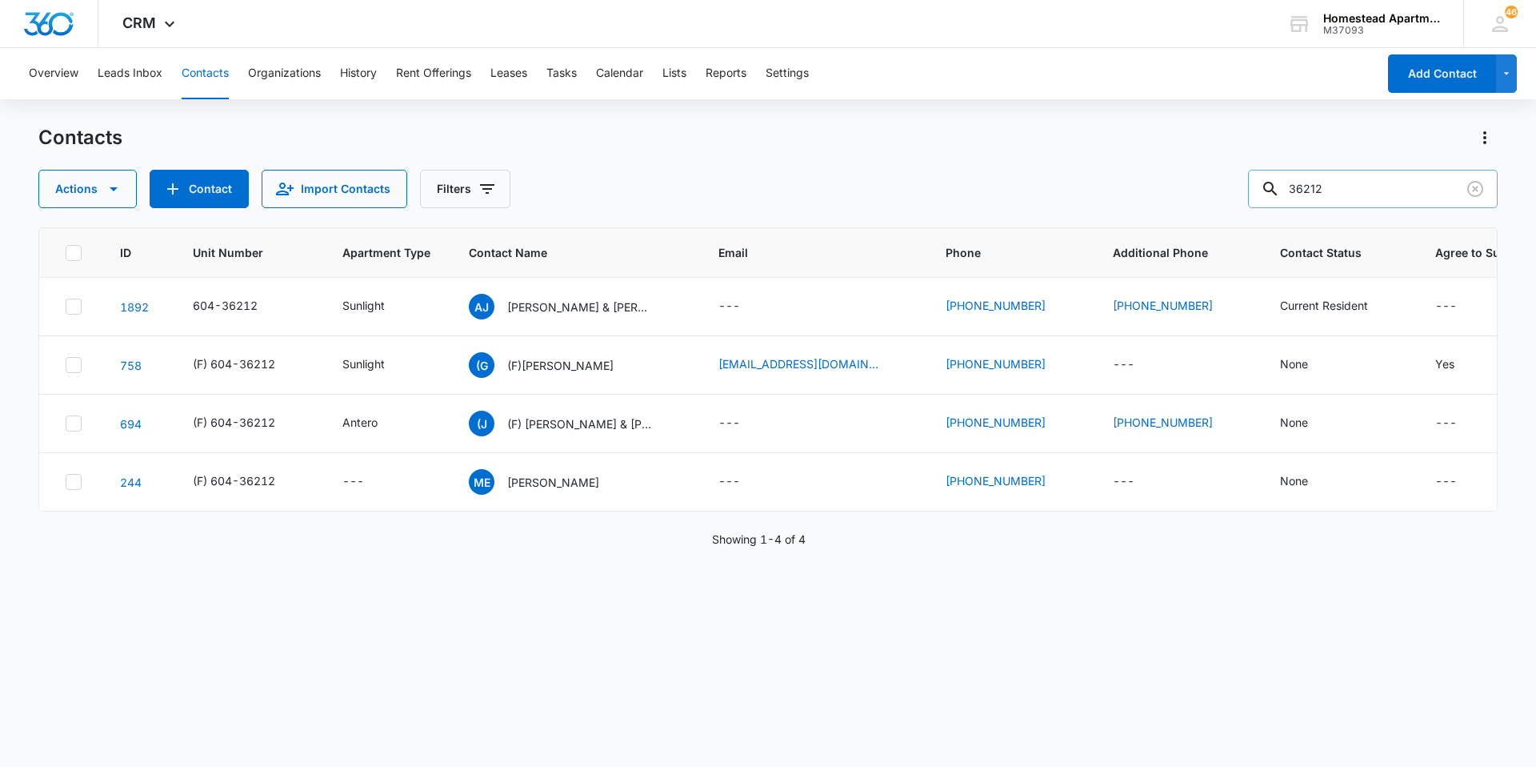
click at [1369, 194] on input "36212" at bounding box center [1373, 189] width 250 height 38
type input "355512"
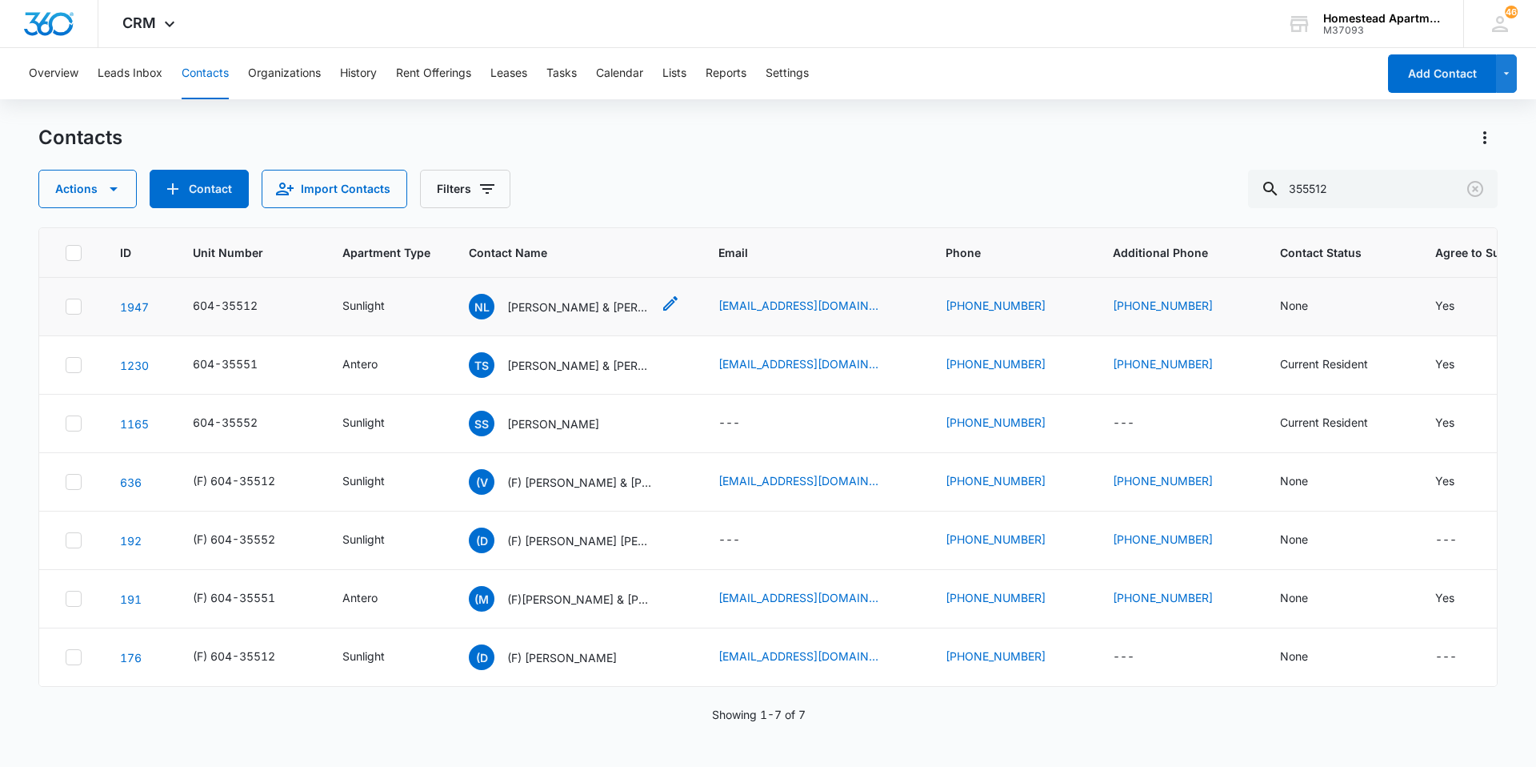
click at [553, 312] on p "[PERSON_NAME] & [PERSON_NAME]" at bounding box center [579, 306] width 144 height 17
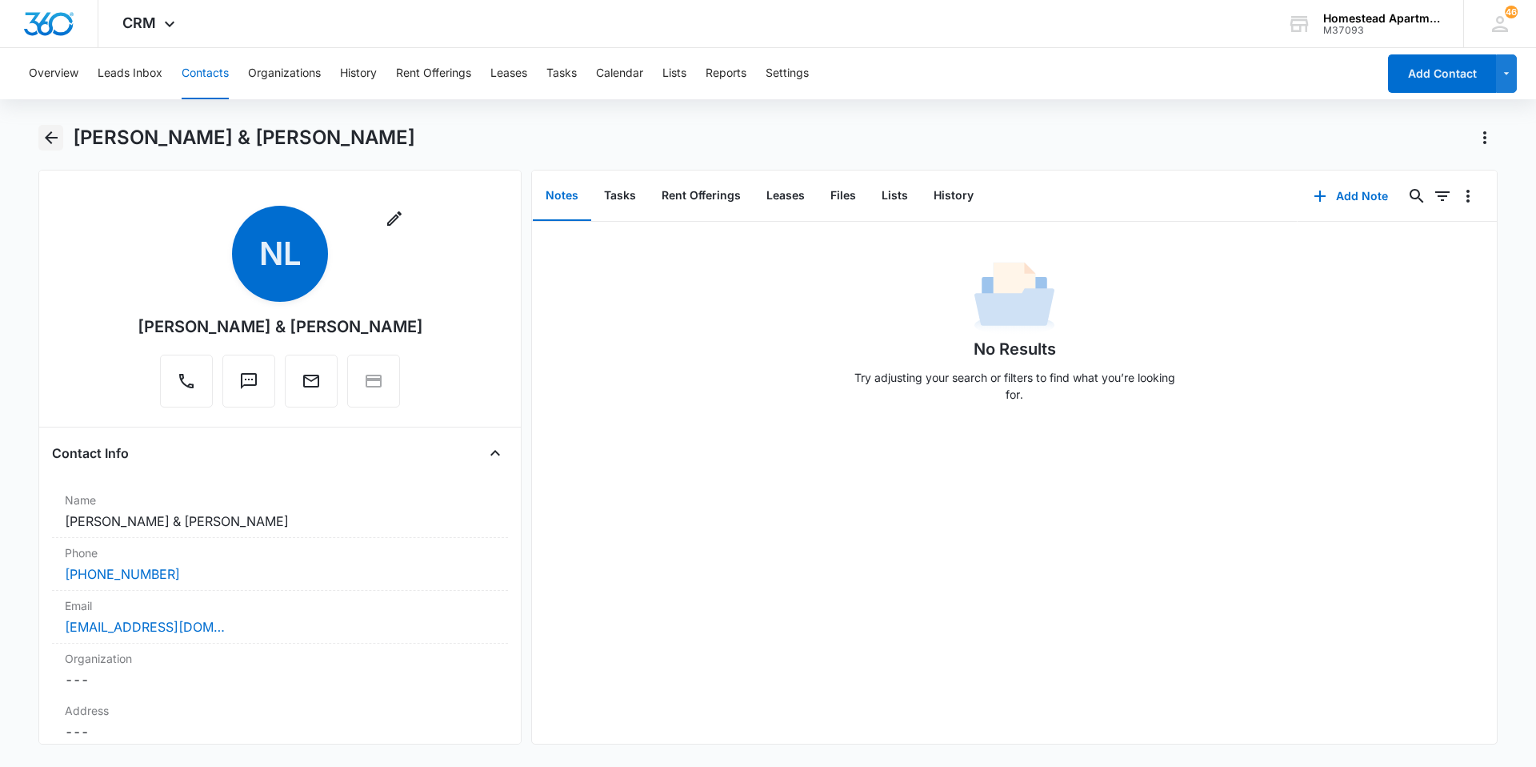
click at [42, 136] on icon "Back" at bounding box center [51, 137] width 19 height 19
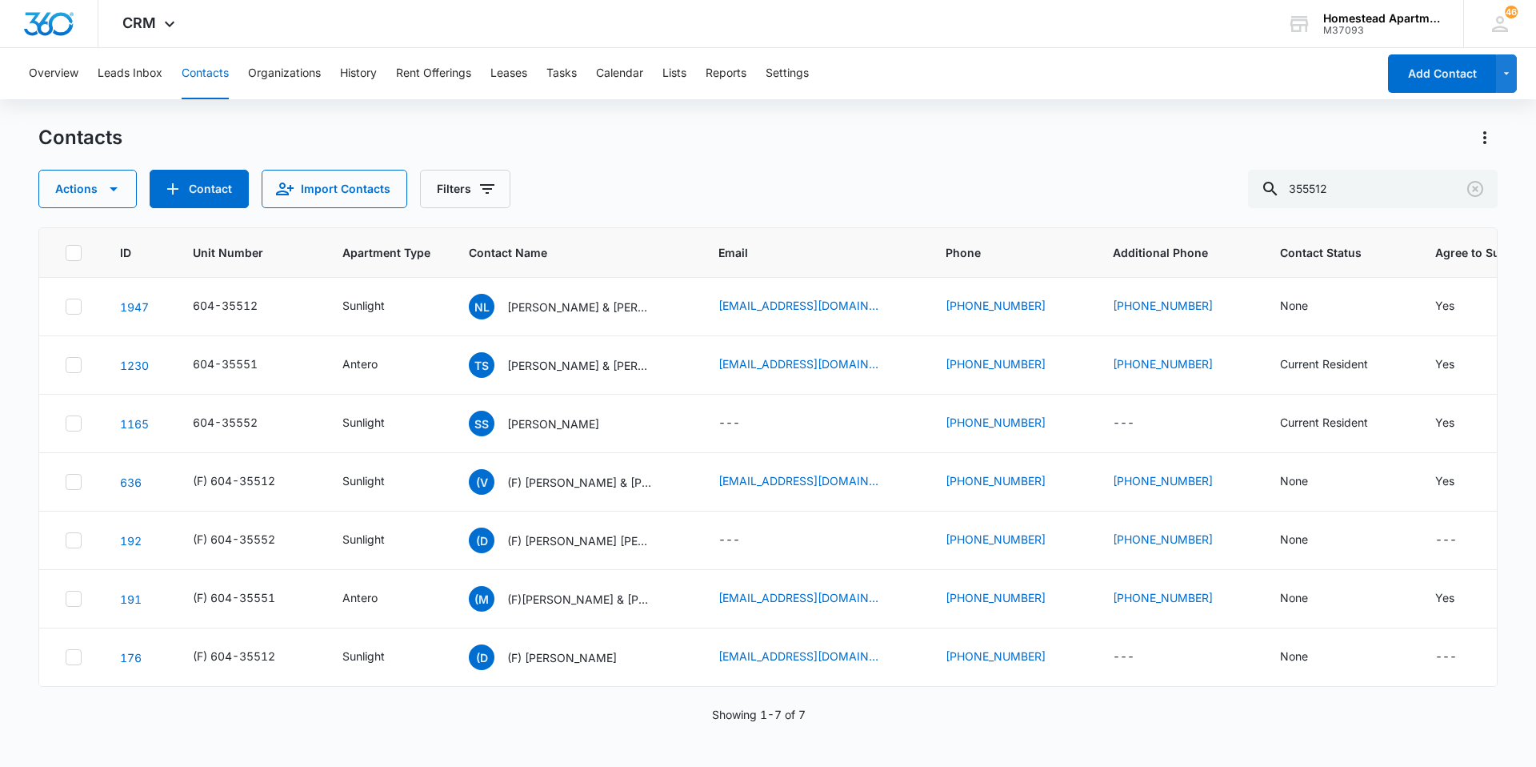
click at [677, 302] on icon "Contact Name - Nolan Ladd & Madison Long - Select to Edit Field" at bounding box center [670, 303] width 19 height 19
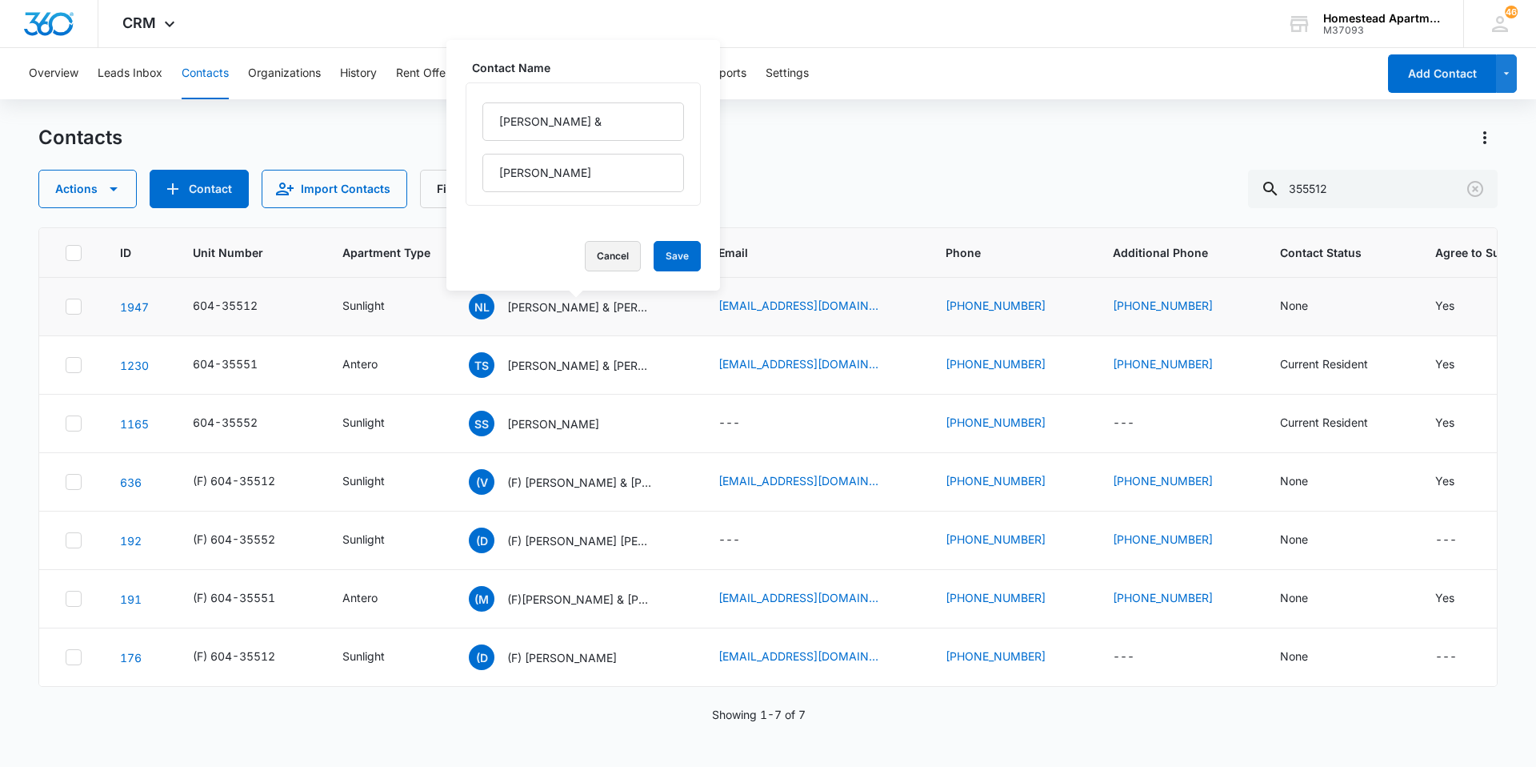
click at [597, 258] on button "Cancel" at bounding box center [613, 256] width 56 height 30
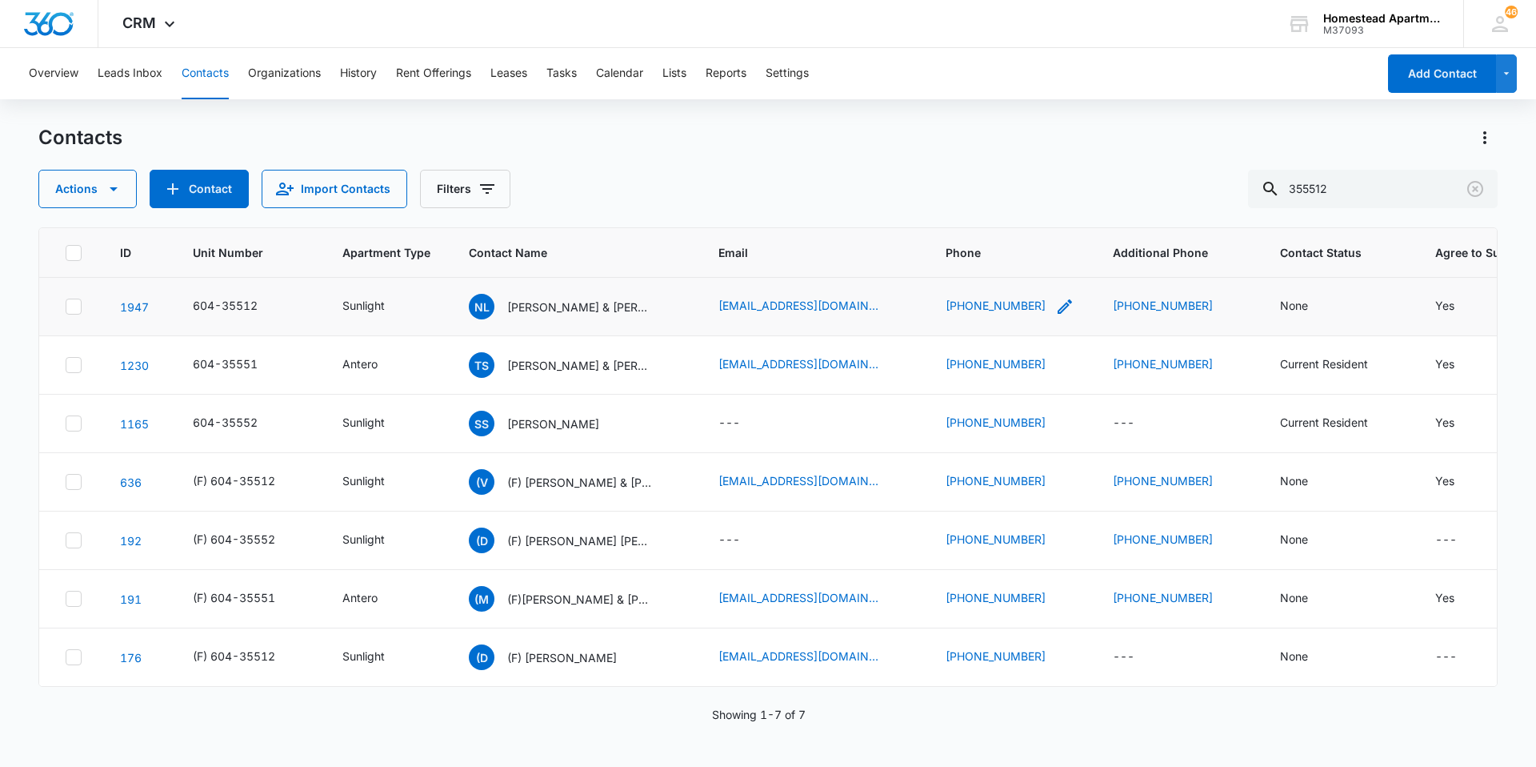
click at [1058, 310] on icon "Phone - (970) 203-4876 - Select to Edit Field" at bounding box center [1065, 306] width 14 height 14
click at [1001, 264] on button "Cancel" at bounding box center [1016, 254] width 56 height 30
drag, startPoint x: 1470, startPoint y: 195, endPoint x: 1371, endPoint y: 198, distance: 99.3
click at [1470, 195] on icon "Clear" at bounding box center [1475, 188] width 19 height 19
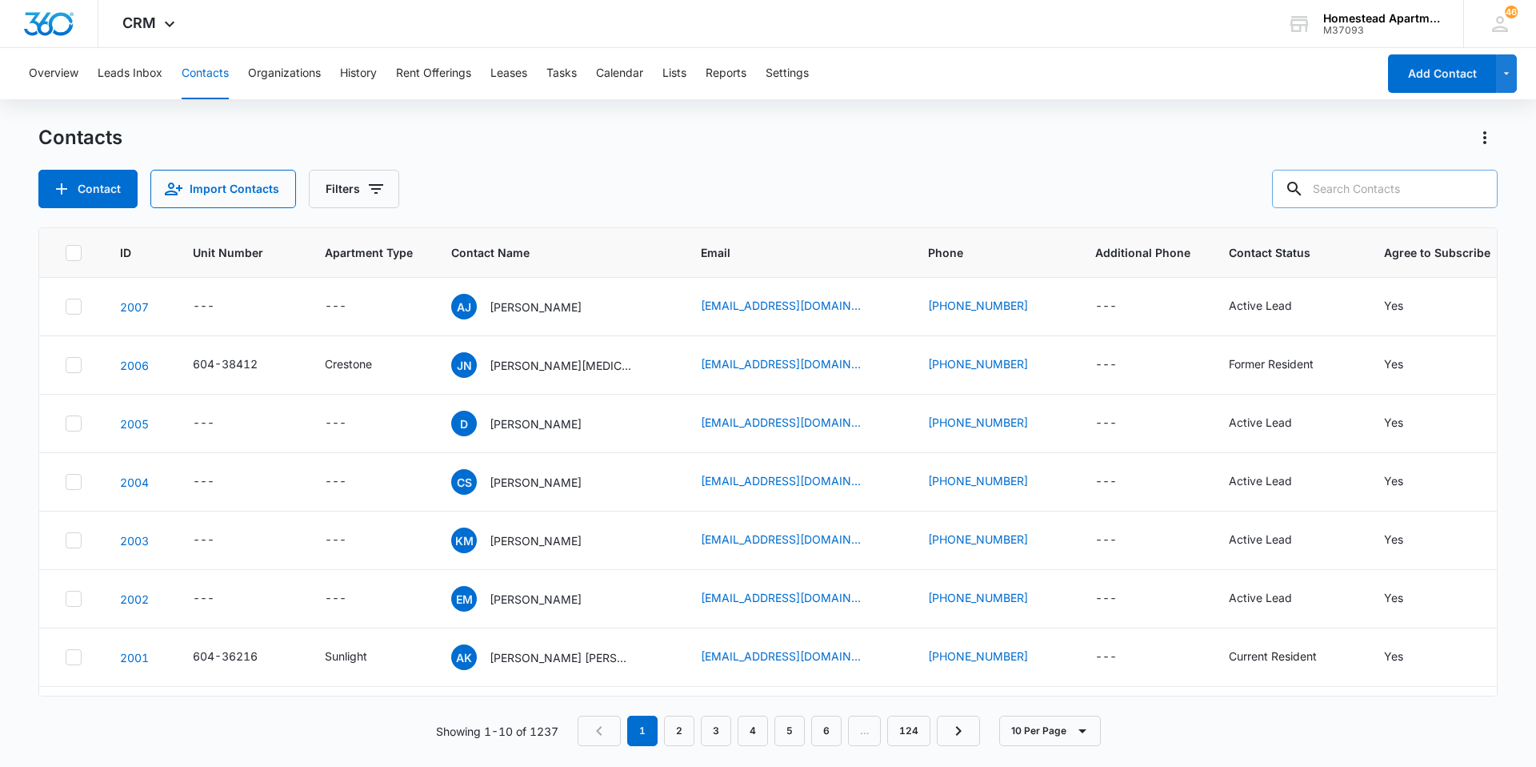
click at [1369, 190] on input "text" at bounding box center [1385, 189] width 226 height 38
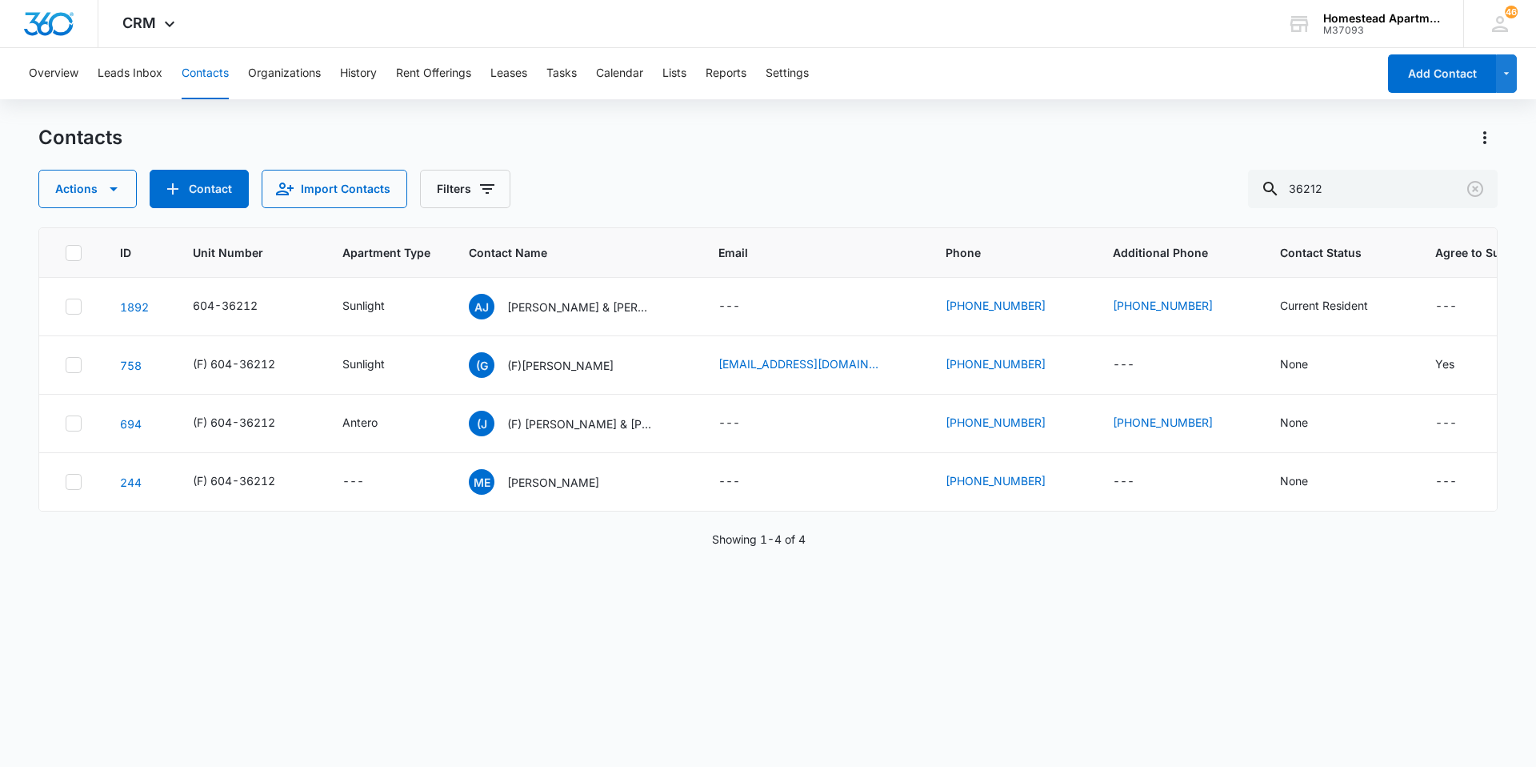
click at [1073, 294] on td "[PHONE_NUMBER]" at bounding box center [1010, 307] width 167 height 58
click at [196, 80] on button "Contacts" at bounding box center [205, 73] width 47 height 51
drag, startPoint x: 835, startPoint y: 554, endPoint x: 699, endPoint y: 554, distance: 135.2
click at [699, 547] on div "Showing 1-4 of 4" at bounding box center [768, 539] width 1460 height 17
click at [1201, 671] on div "ID Unit Number Apartment Type Contact Name Email Phone Additional Phone Contact…" at bounding box center [768, 486] width 1460 height 519
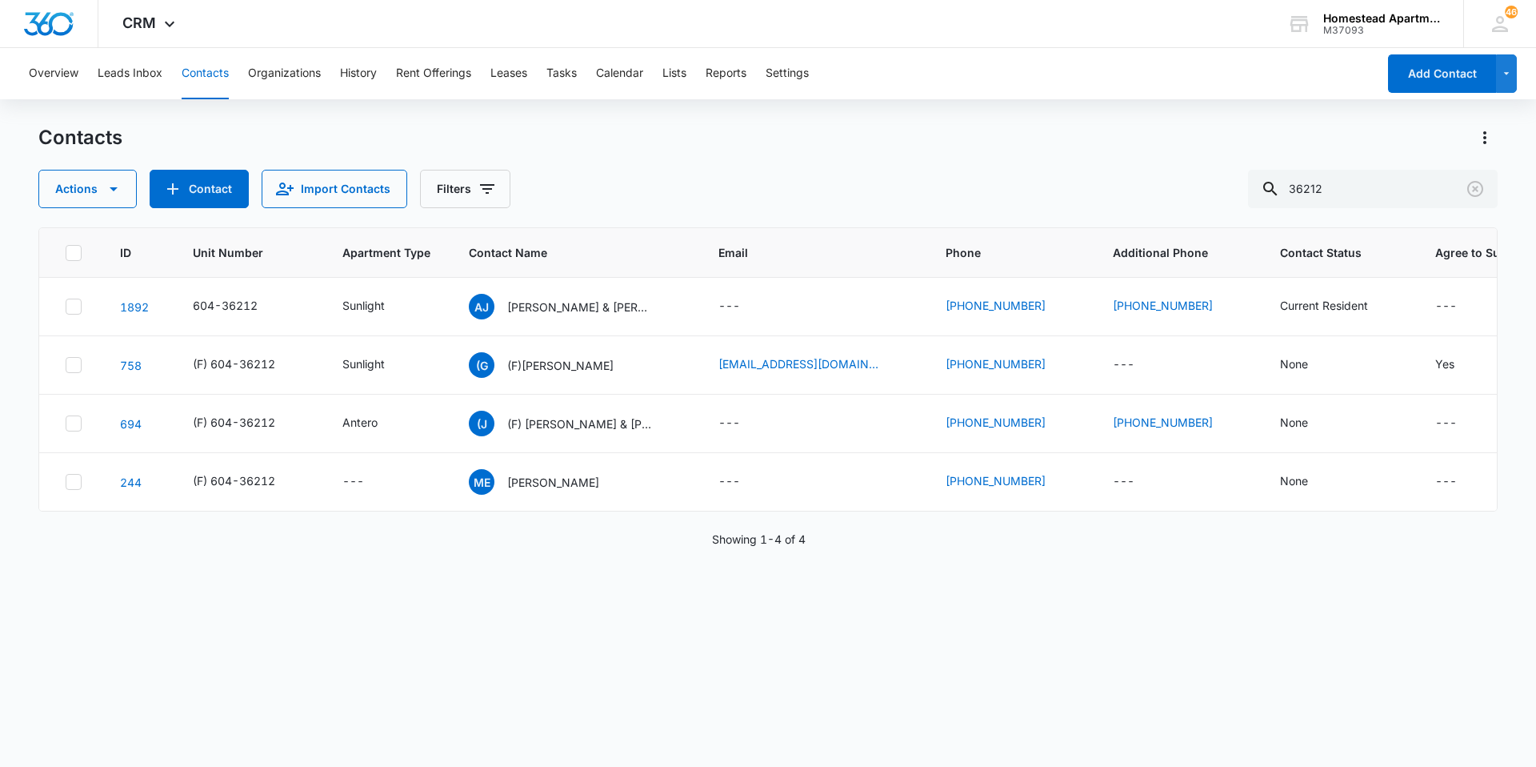
click at [879, 663] on div "ID Unit Number Apartment Type Contact Name Email Phone Additional Phone Contact…" at bounding box center [768, 486] width 1460 height 519
drag, startPoint x: 1276, startPoint y: 173, endPoint x: 1218, endPoint y: 173, distance: 58.4
click at [1218, 173] on div "Actions Contact Import Contacts Filters 36212" at bounding box center [768, 189] width 1460 height 38
type input "38052"
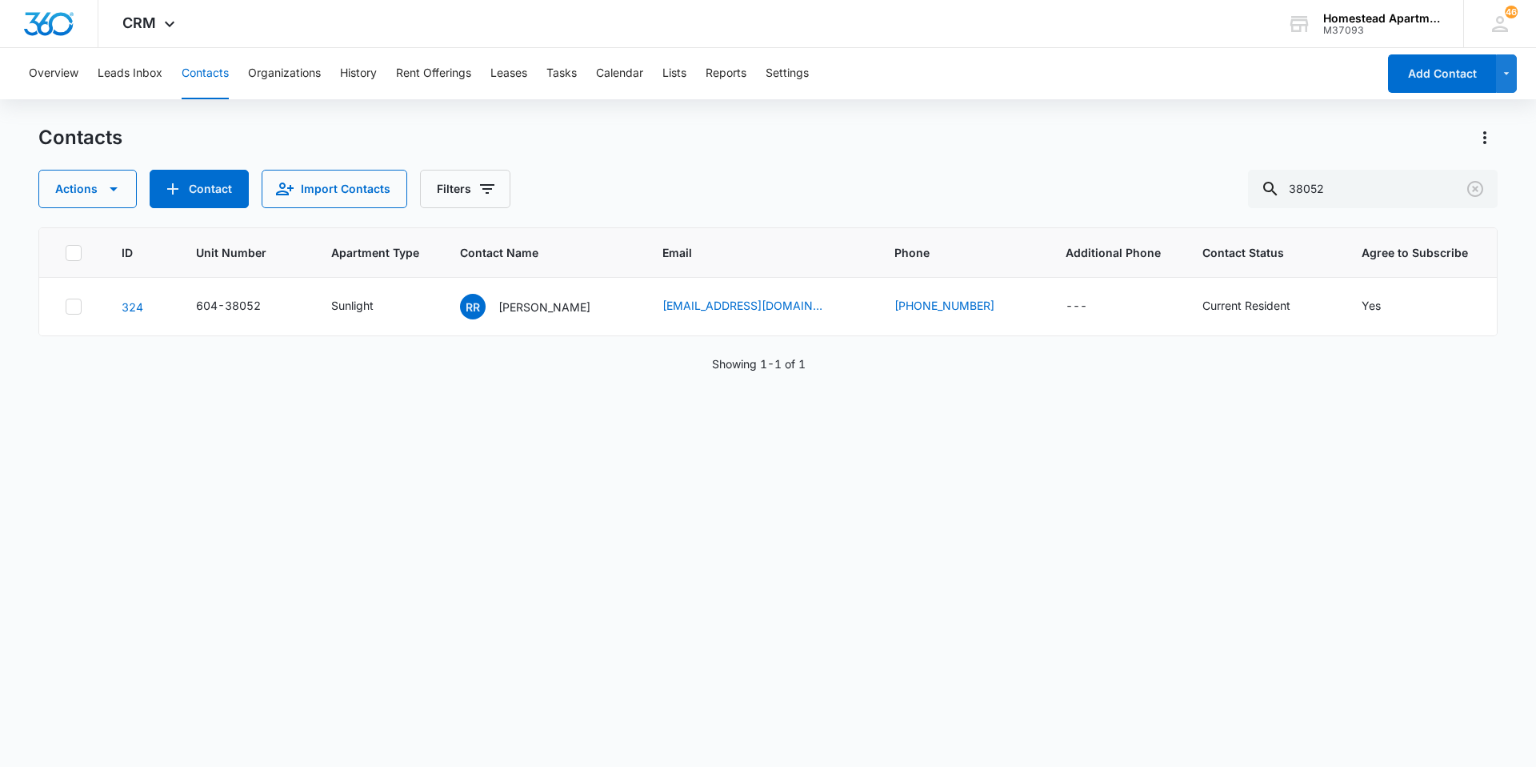
drag, startPoint x: 826, startPoint y: 362, endPoint x: 885, endPoint y: 392, distance: 66.6
click at [885, 392] on div "ID Unit Number Apartment Type Contact Name Email Phone Additional Phone Contact…" at bounding box center [768, 486] width 1460 height 519
drag, startPoint x: 896, startPoint y: 395, endPoint x: 863, endPoint y: 390, distance: 33.9
click at [863, 390] on div "ID Unit Number Apartment Type Contact Name Email Phone Additional Phone Contact…" at bounding box center [768, 486] width 1460 height 519
drag, startPoint x: 867, startPoint y: 359, endPoint x: 856, endPoint y: 374, distance: 17.8
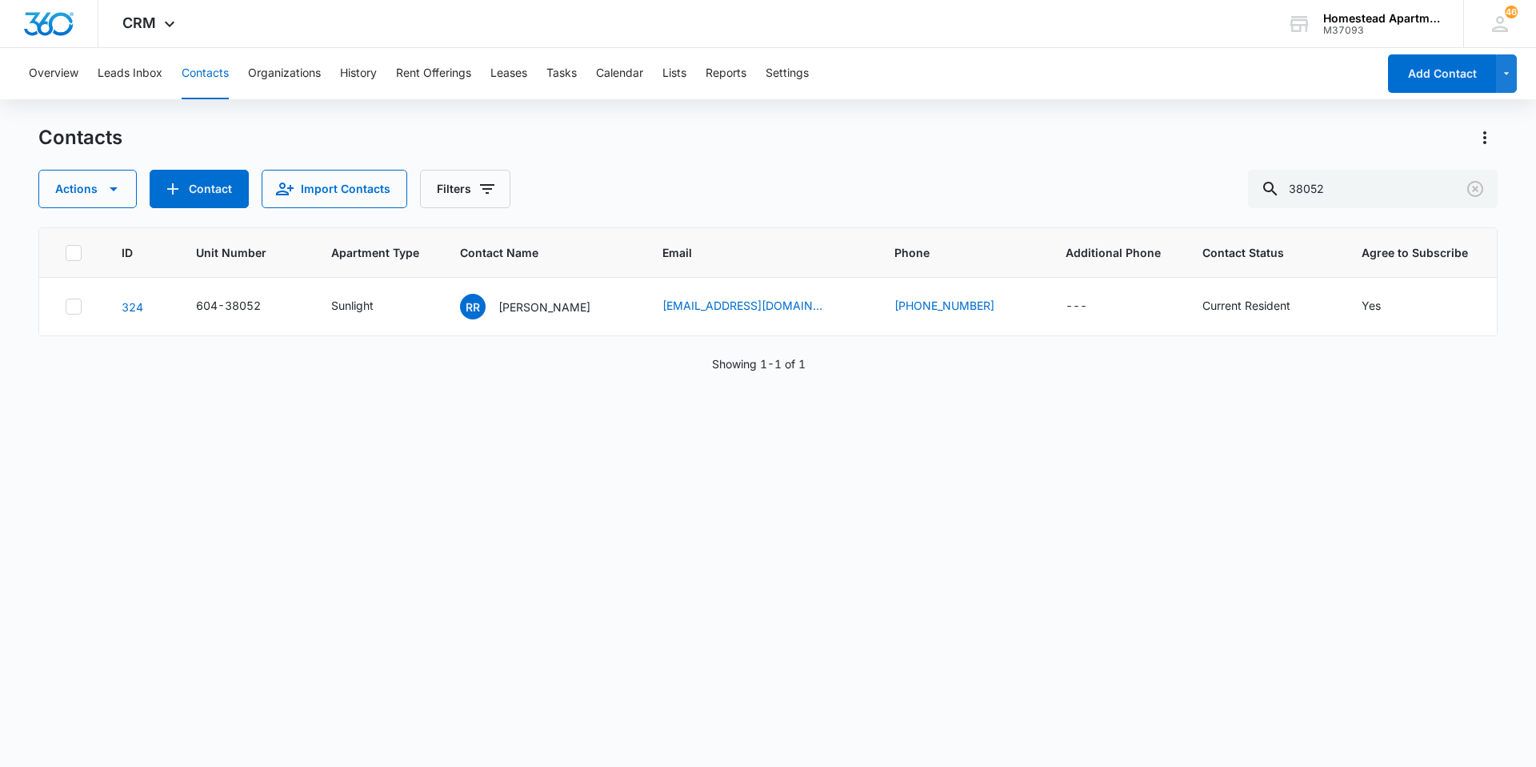
click at [856, 374] on div "ID Unit Number Apartment Type Contact Name Email Phone Additional Phone Contact…" at bounding box center [768, 486] width 1460 height 519
